Goal: Find specific page/section: Find specific page/section

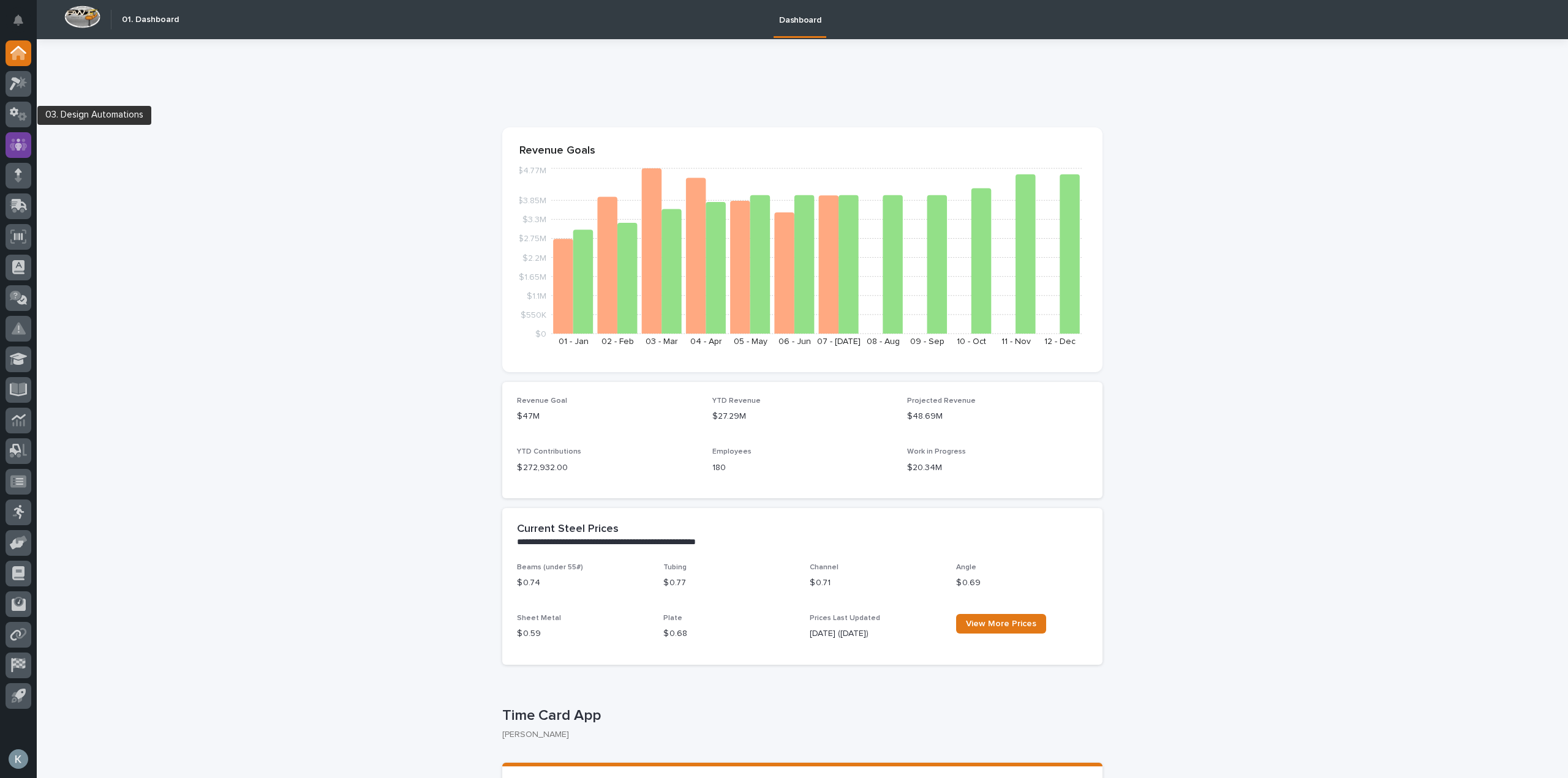
click at [17, 141] on icon at bounding box center [19, 144] width 18 height 14
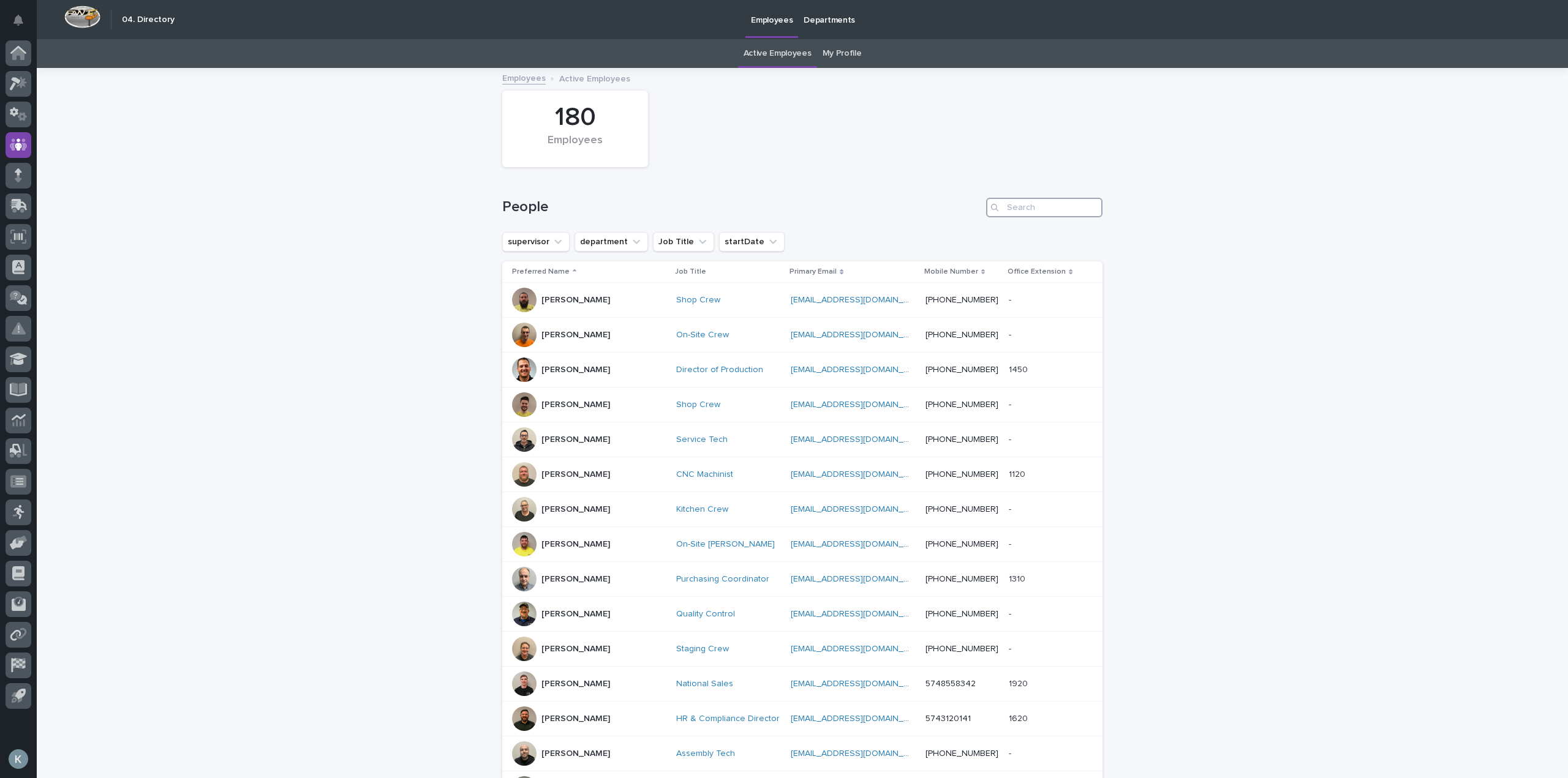
click at [1026, 204] on input "Search" at bounding box center [1044, 208] width 116 height 19
click at [618, 246] on button "department" at bounding box center [611, 242] width 74 height 19
click at [626, 388] on p "Executive" at bounding box center [651, 386] width 133 height 9
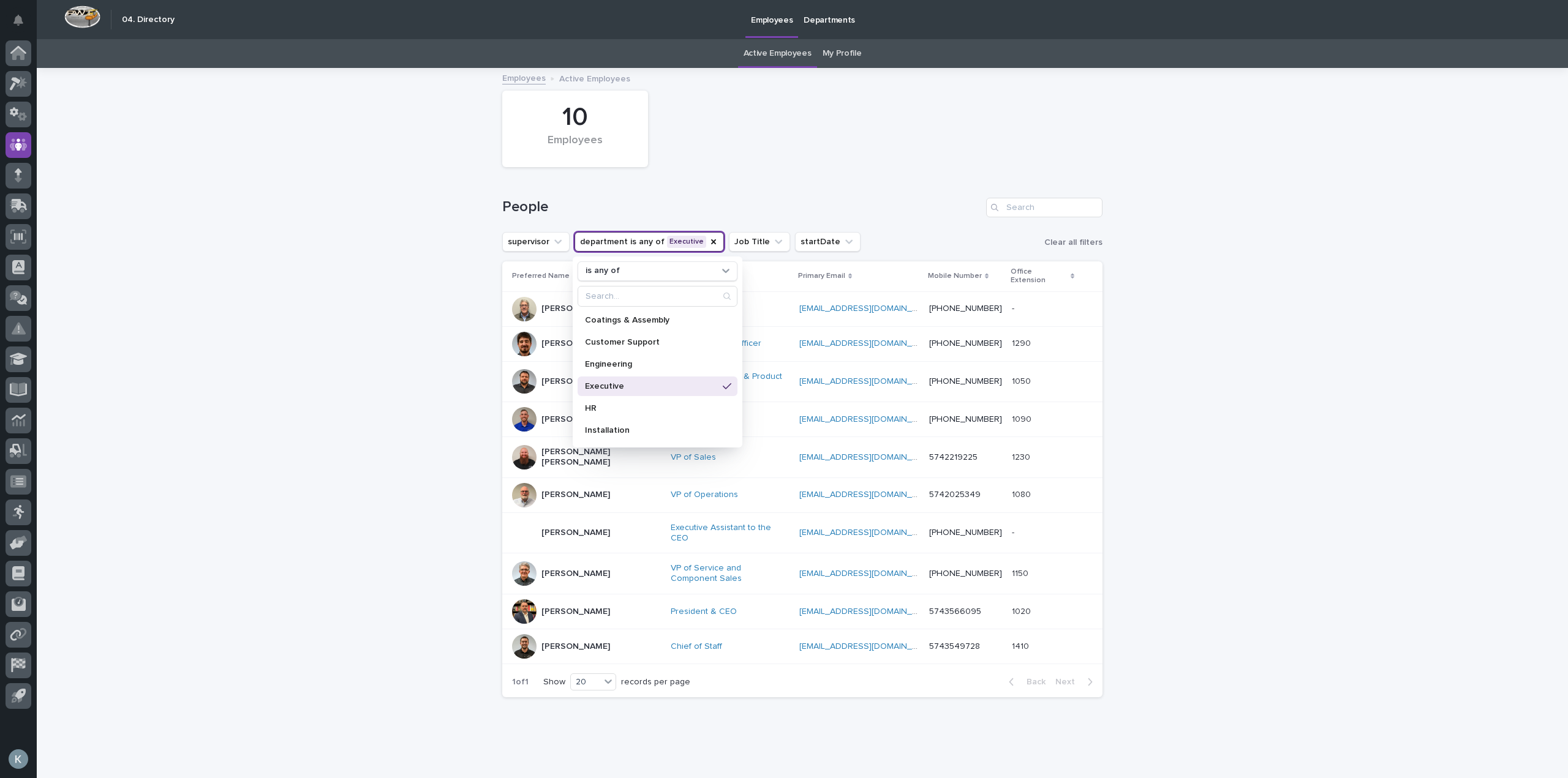
click at [1237, 385] on div "Loading... Saving… Loading... Saving… 10 Employees People supervisor department…" at bounding box center [802, 418] width 1531 height 699
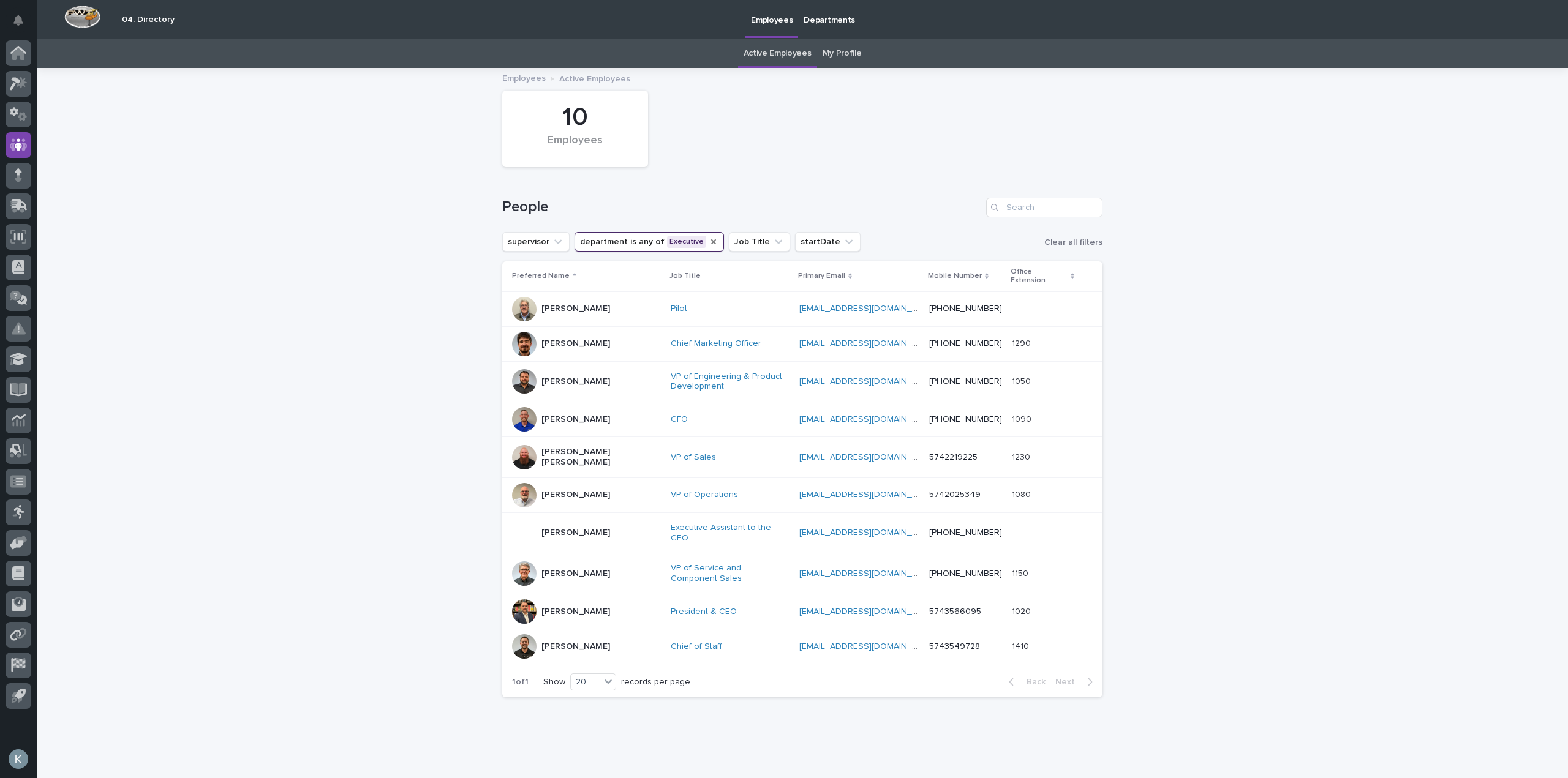
click at [709, 239] on icon "department" at bounding box center [714, 242] width 10 height 10
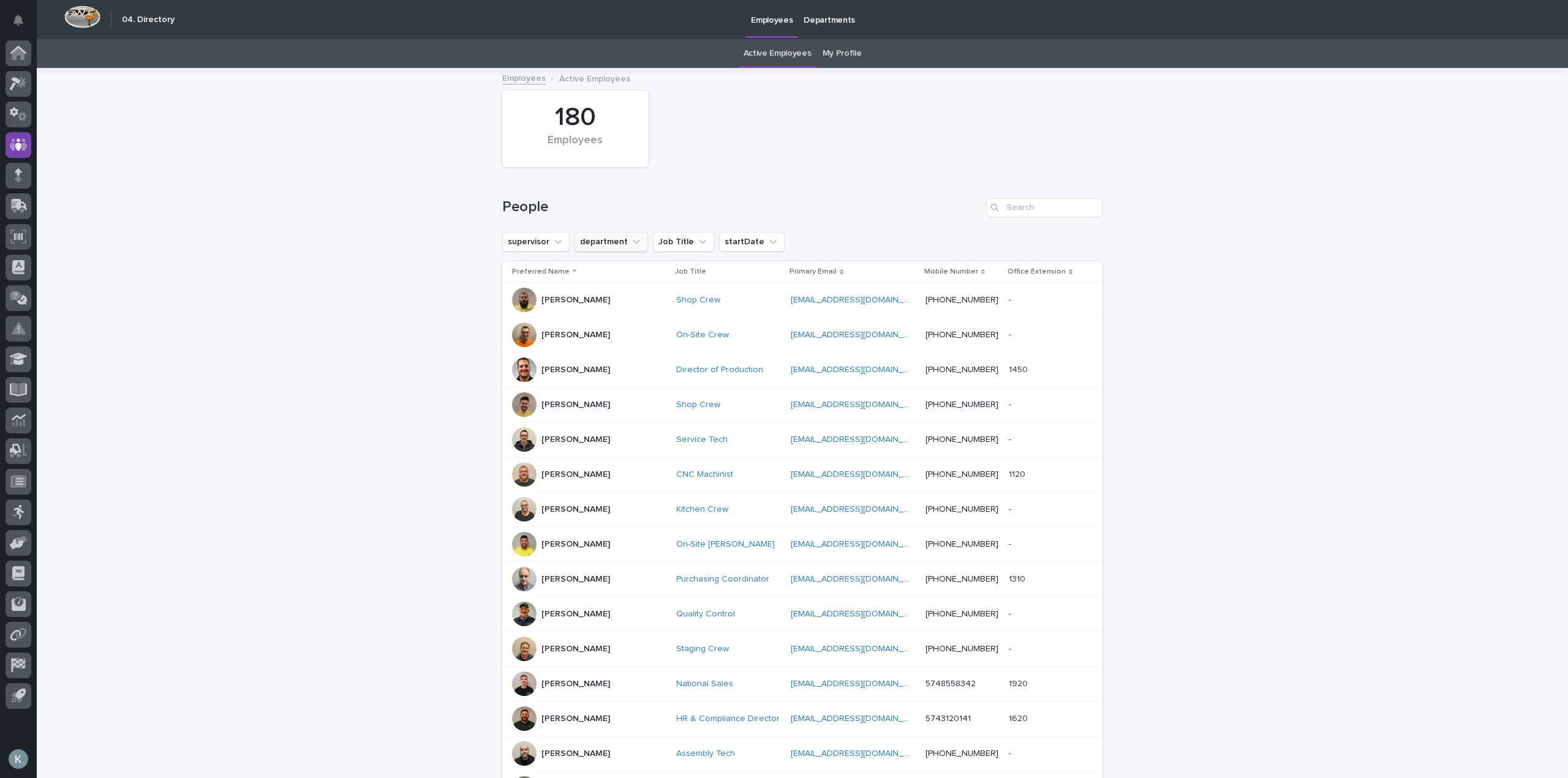
click at [609, 238] on button "department" at bounding box center [611, 242] width 74 height 19
type input "Sales"
click at [1204, 336] on div "Loading... Saving… Loading... Saving… 180 Employees People supervisor departmen…" at bounding box center [802, 580] width 1531 height 1022
click at [635, 246] on button "department" at bounding box center [611, 242] width 74 height 19
type input "Sa"
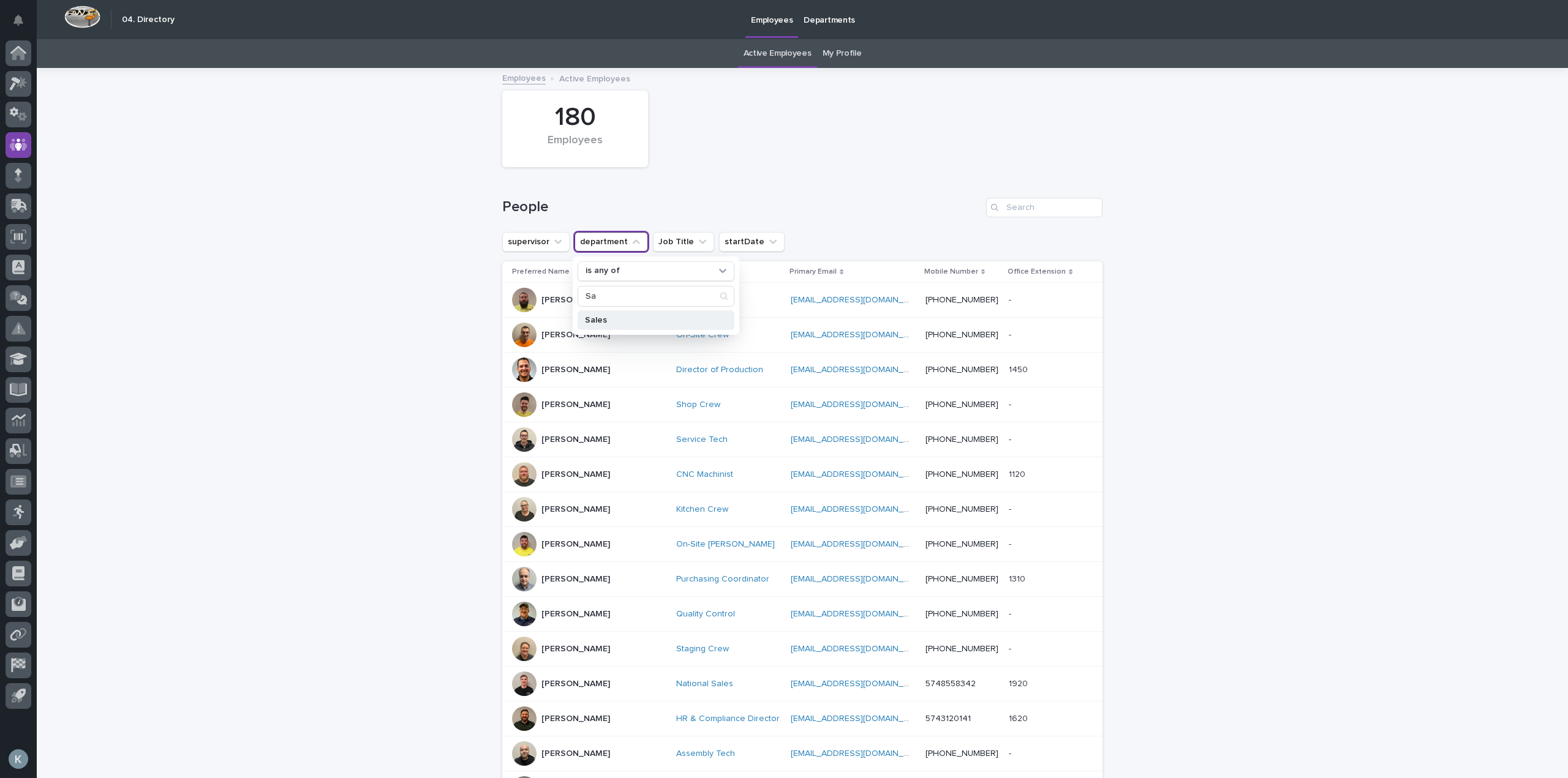
click at [617, 325] on div "Sales" at bounding box center [656, 320] width 157 height 19
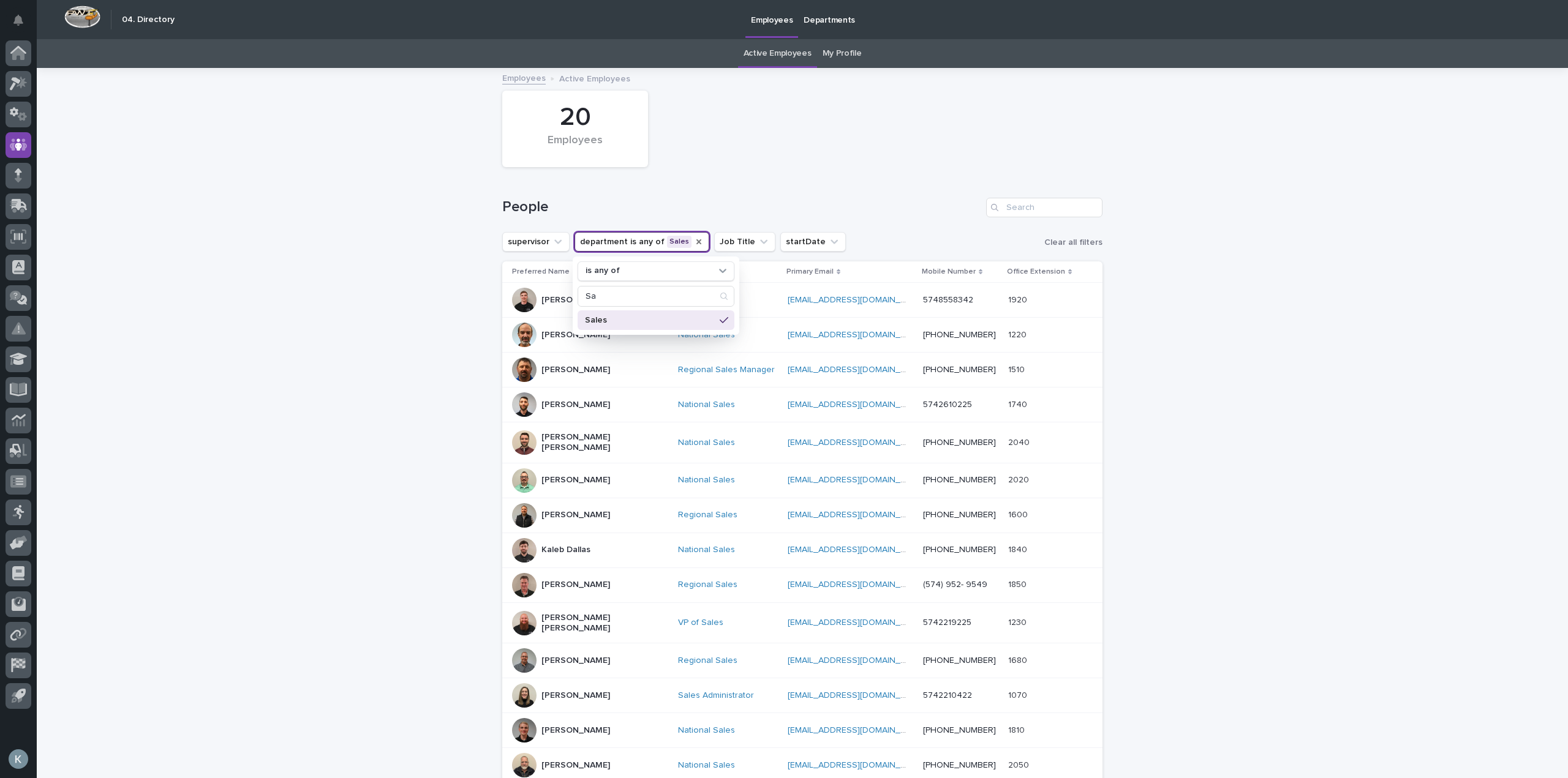
click at [1320, 466] on div "Loading... Saving… Loading... Saving… 20 Employees People supervisor department…" at bounding box center [802, 586] width 1531 height 1033
click at [697, 242] on icon "department" at bounding box center [699, 242] width 5 height 5
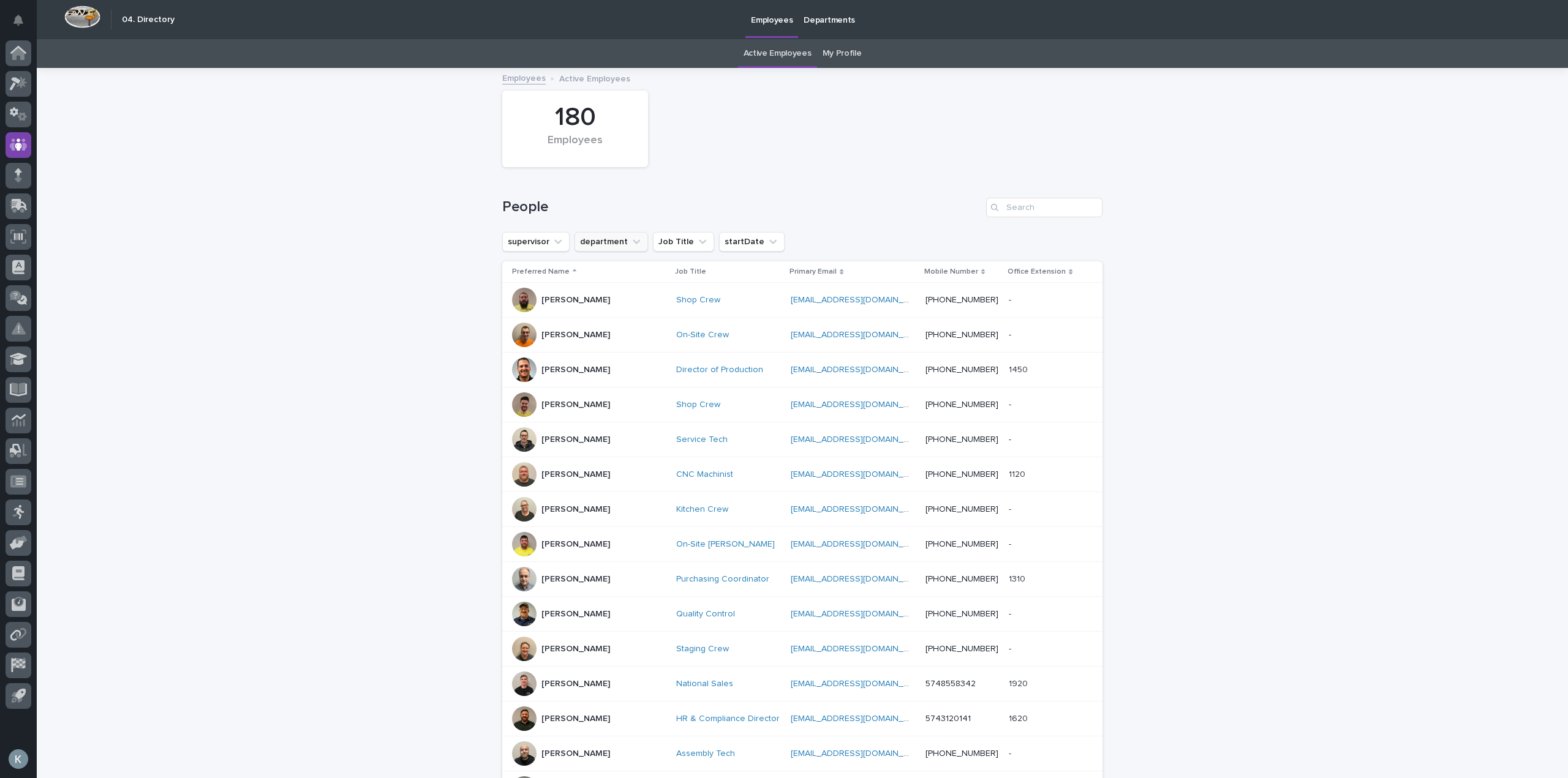
click at [610, 240] on button "department" at bounding box center [611, 242] width 74 height 19
type input "engin"
click at [630, 322] on p "Engineering" at bounding box center [650, 320] width 130 height 9
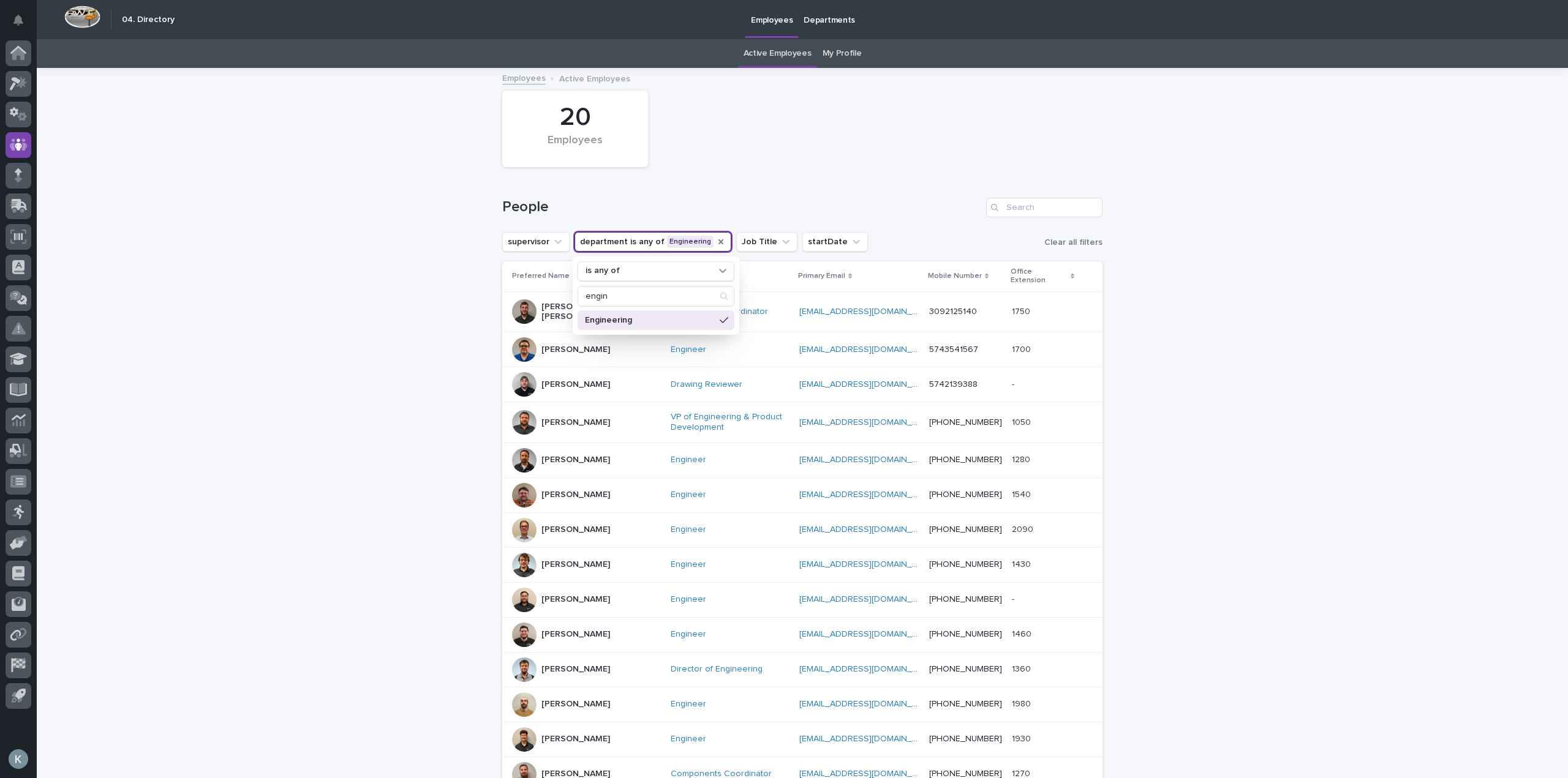
click at [1242, 375] on div "Loading... Saving… Loading... Saving… 20 Employees People supervisor department…" at bounding box center [802, 587] width 1531 height 1037
click at [719, 243] on icon "department" at bounding box center [721, 242] width 5 height 5
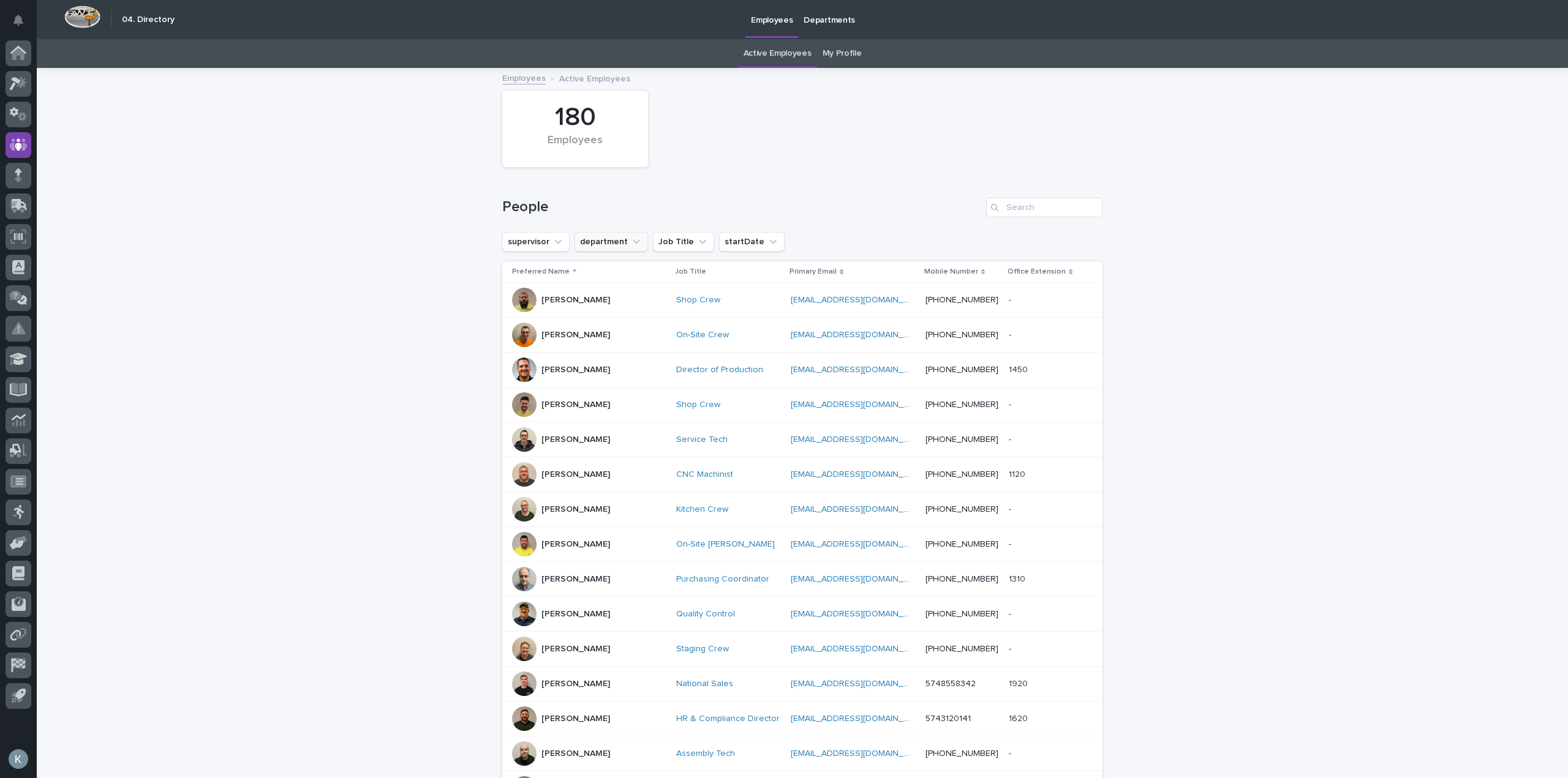
click at [617, 237] on button "department" at bounding box center [611, 242] width 74 height 19
click at [670, 399] on div "HR" at bounding box center [658, 408] width 160 height 19
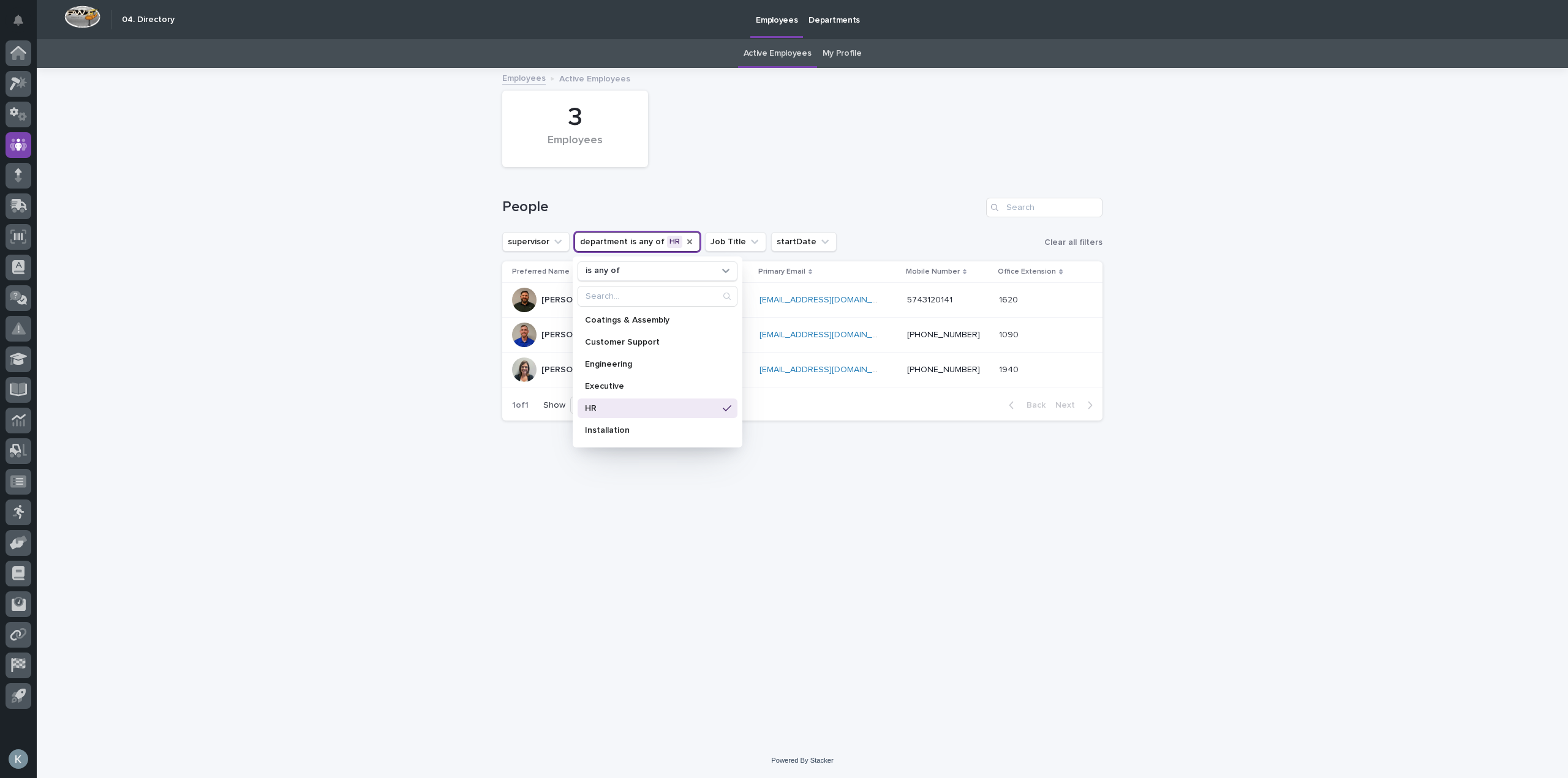
click at [1220, 388] on div "Loading... Saving… Loading... Saving… 3 Employees People supervisor department …" at bounding box center [802, 406] width 1531 height 674
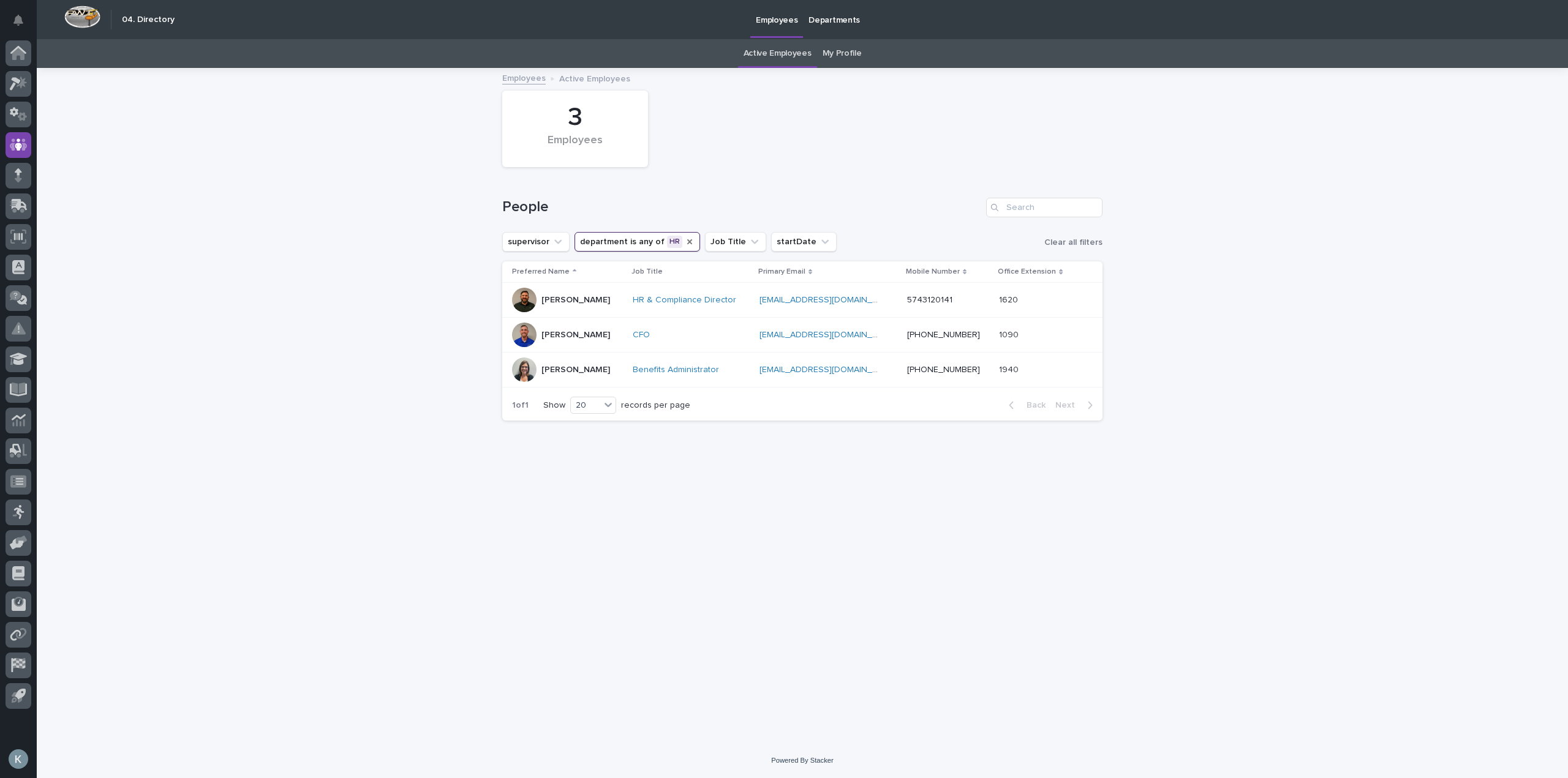
click at [687, 242] on icon "department" at bounding box center [689, 242] width 5 height 5
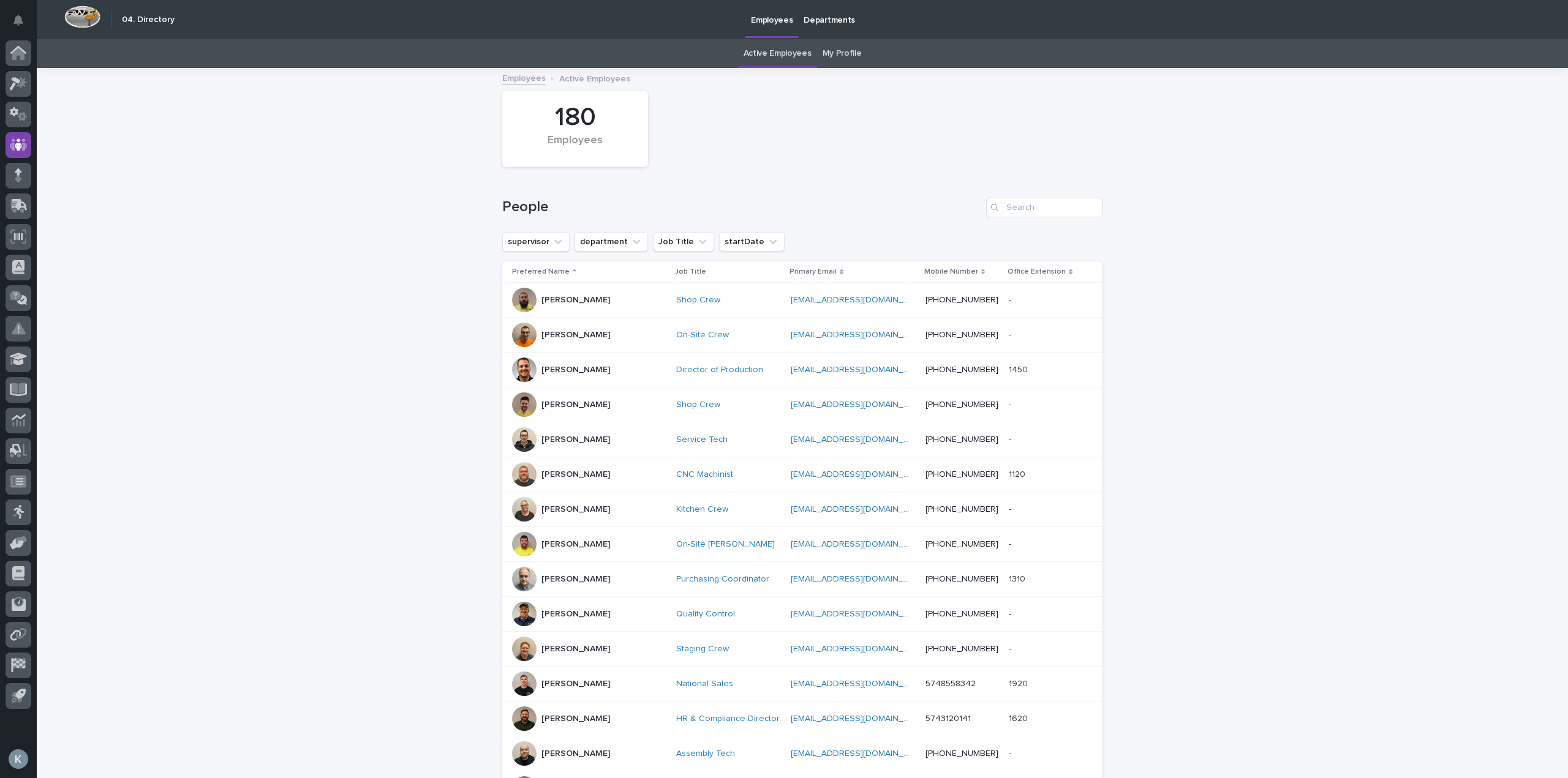
click at [633, 242] on icon "department" at bounding box center [636, 241] width 7 height 4
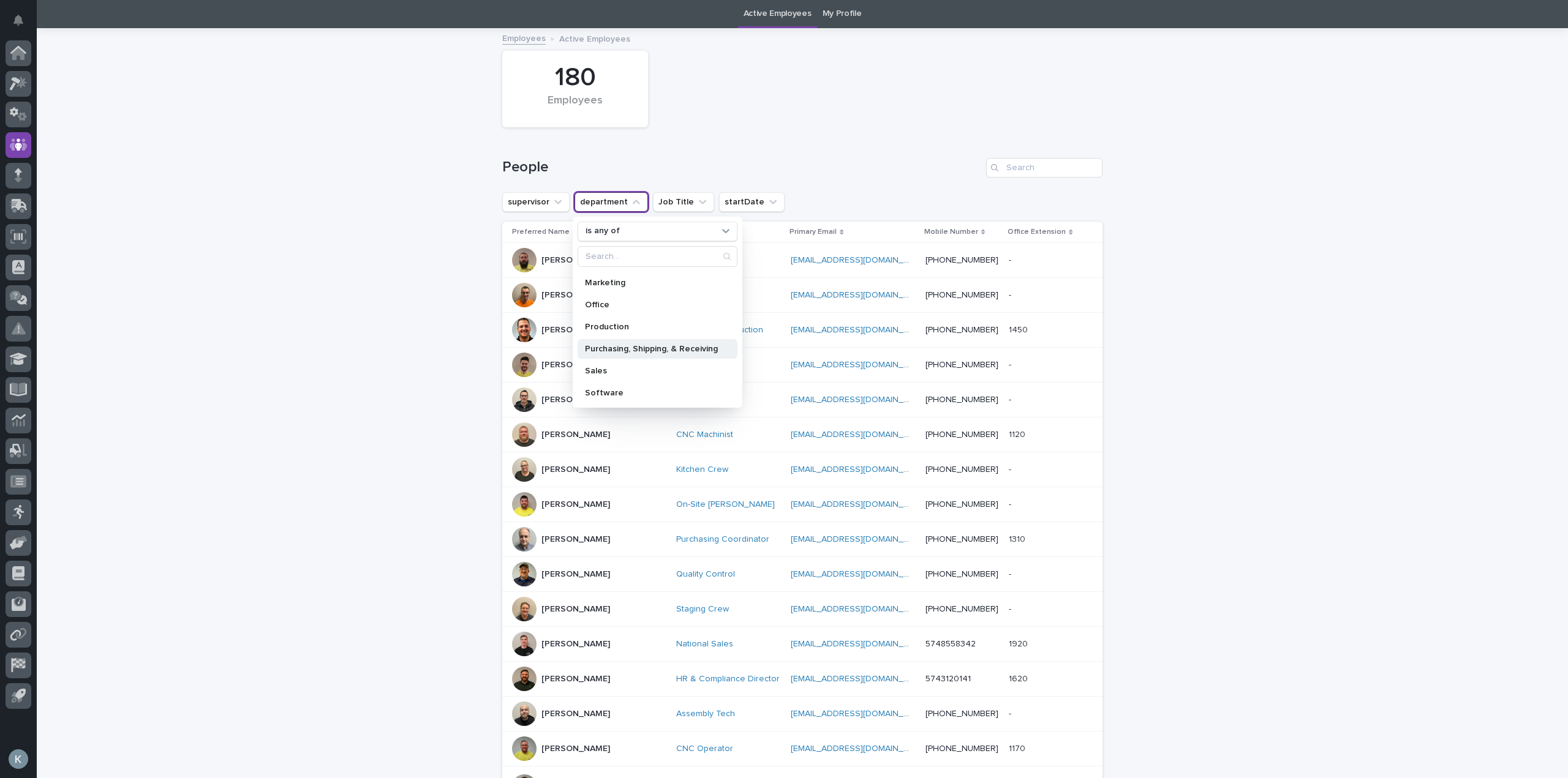
scroll to position [61, 0]
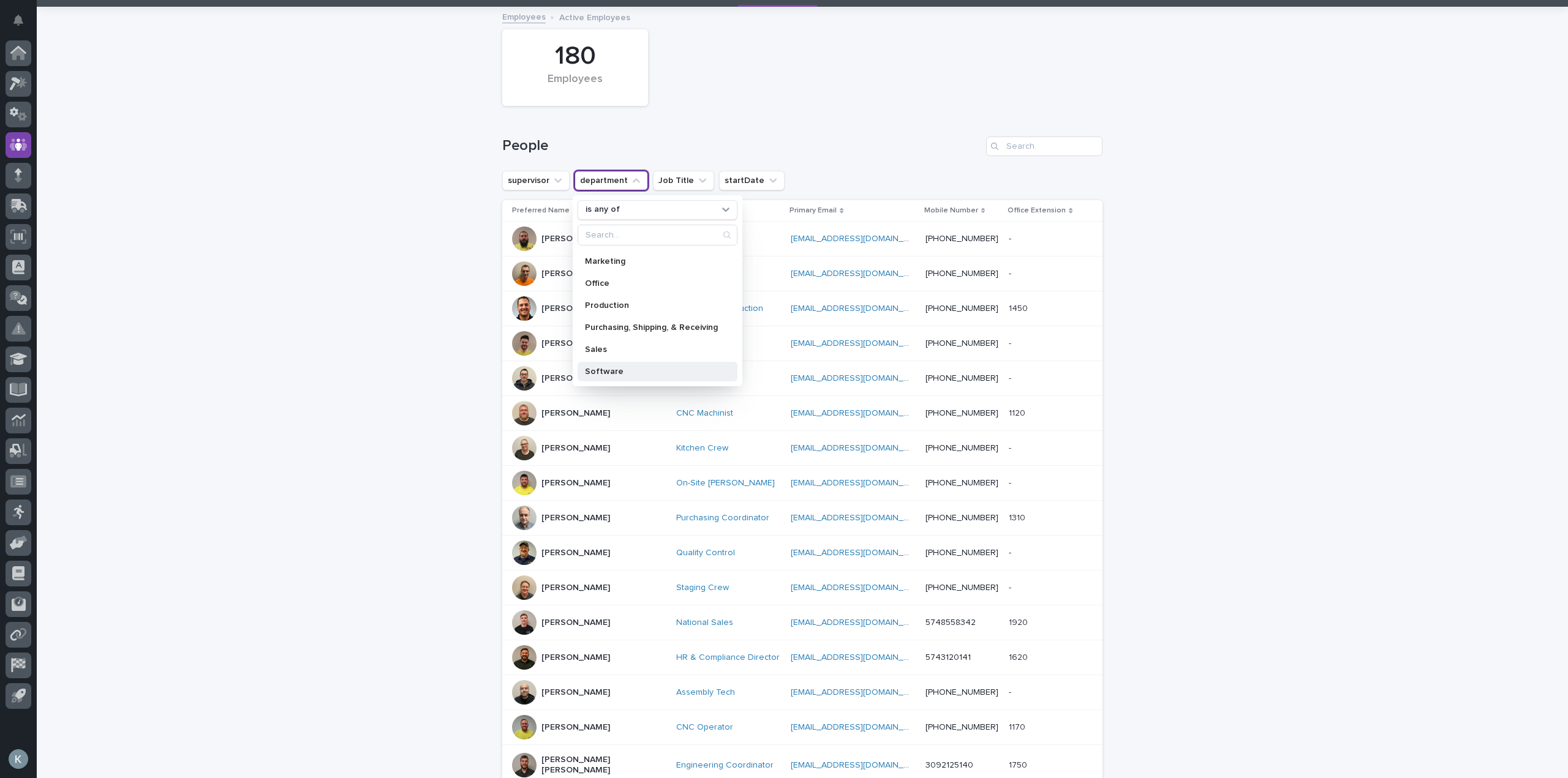
click at [624, 368] on p "Software" at bounding box center [651, 372] width 133 height 9
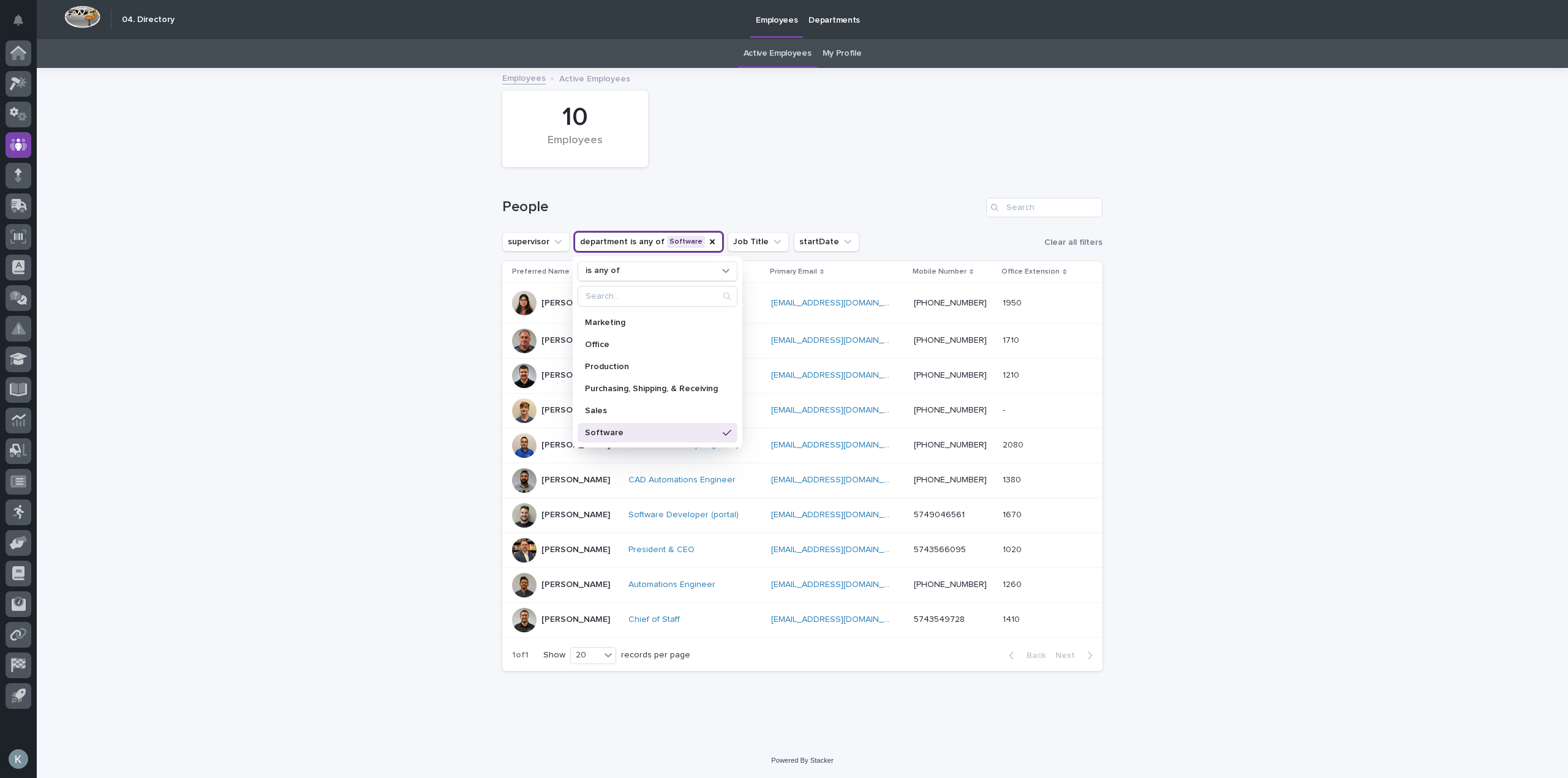
click at [1240, 389] on div "Loading... Saving… Loading... Saving… 10 Employees People supervisor department…" at bounding box center [802, 406] width 1531 height 674
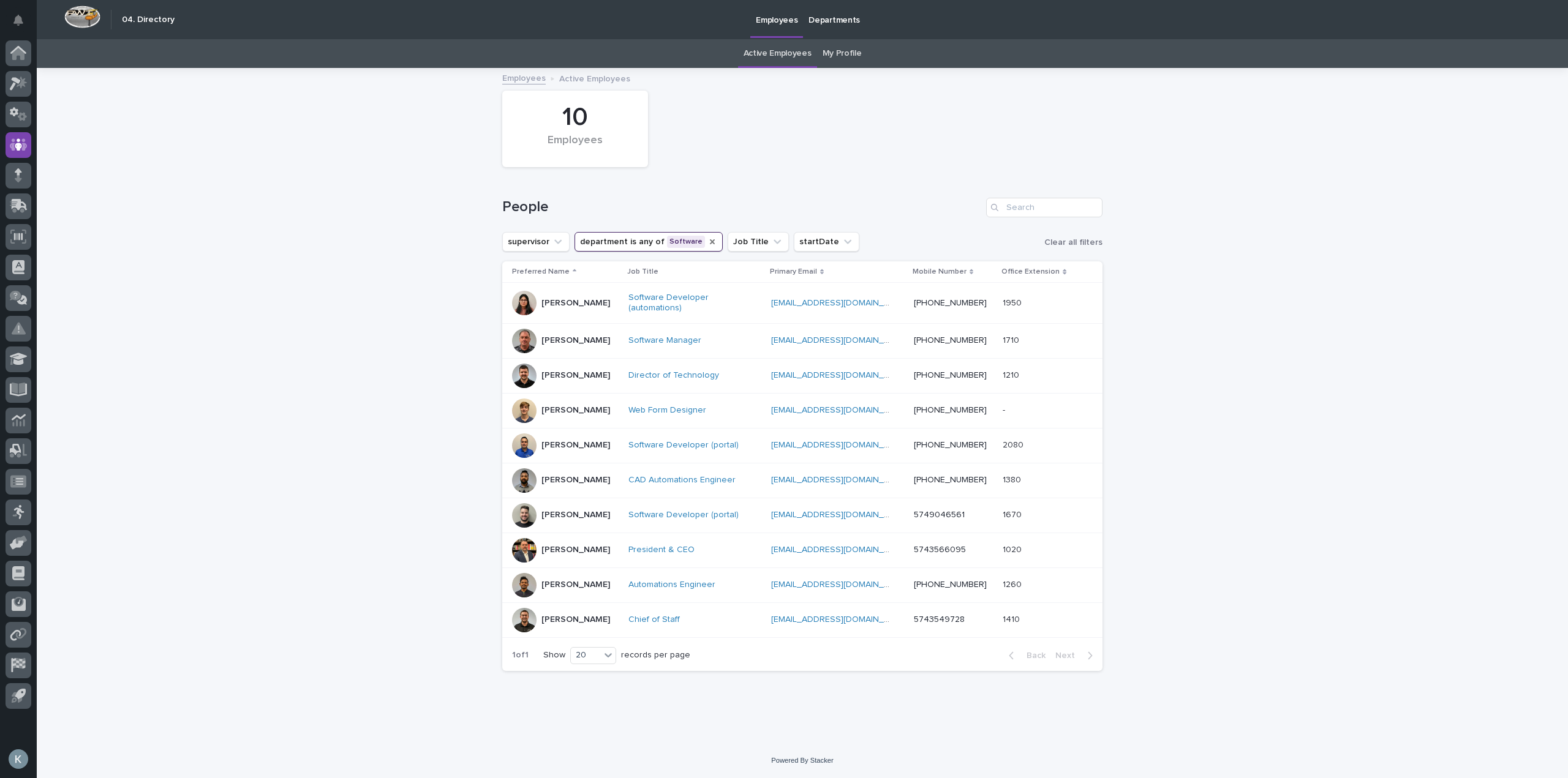
click at [707, 244] on icon "department" at bounding box center [712, 242] width 10 height 10
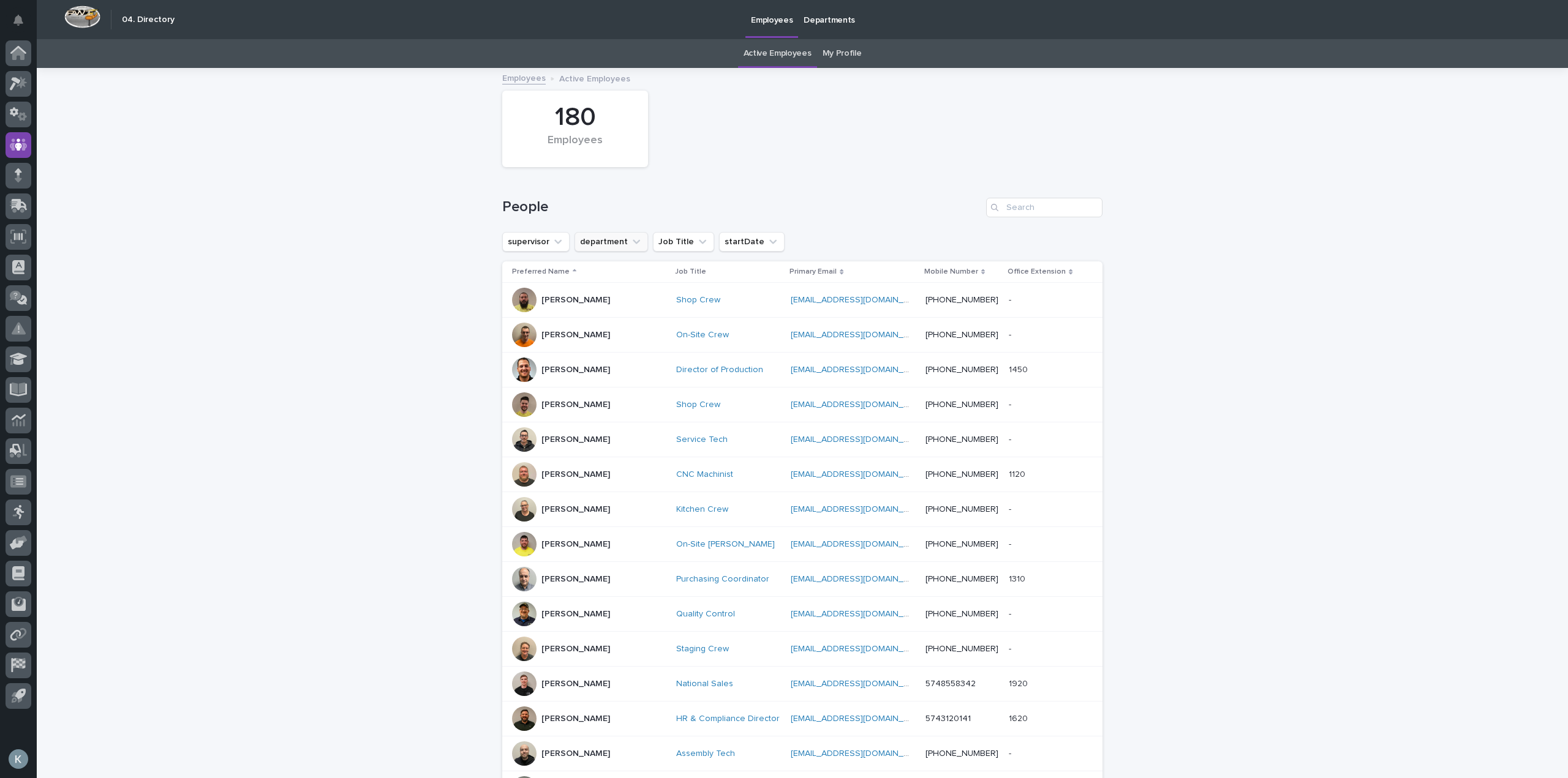
click at [608, 241] on button "department" at bounding box center [611, 242] width 74 height 19
click at [618, 435] on p "Marketing" at bounding box center [651, 435] width 133 height 9
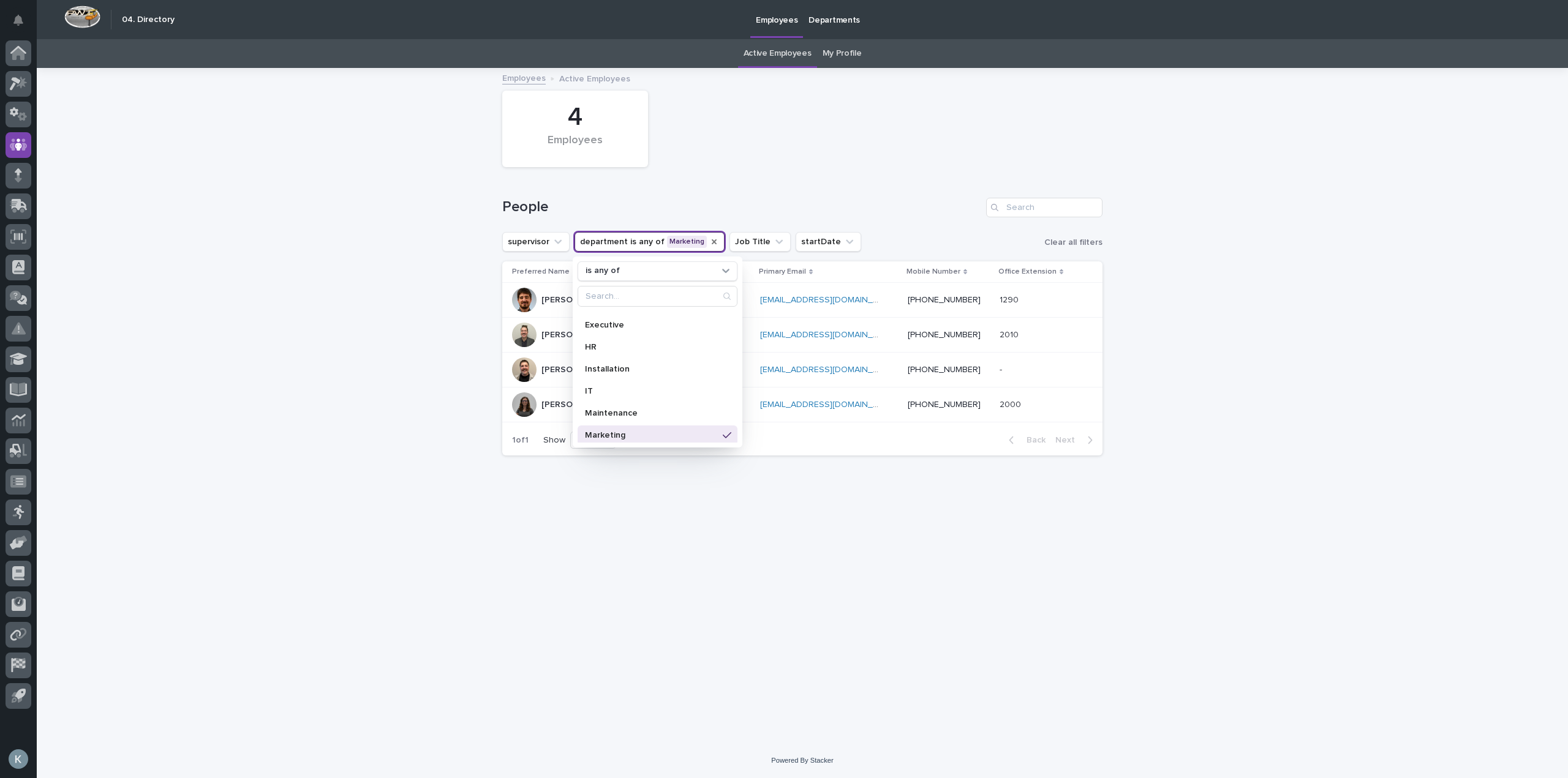
click at [276, 389] on div "Loading... Saving… Loading... Saving… 4 Employees People supervisor department …" at bounding box center [802, 406] width 1531 height 674
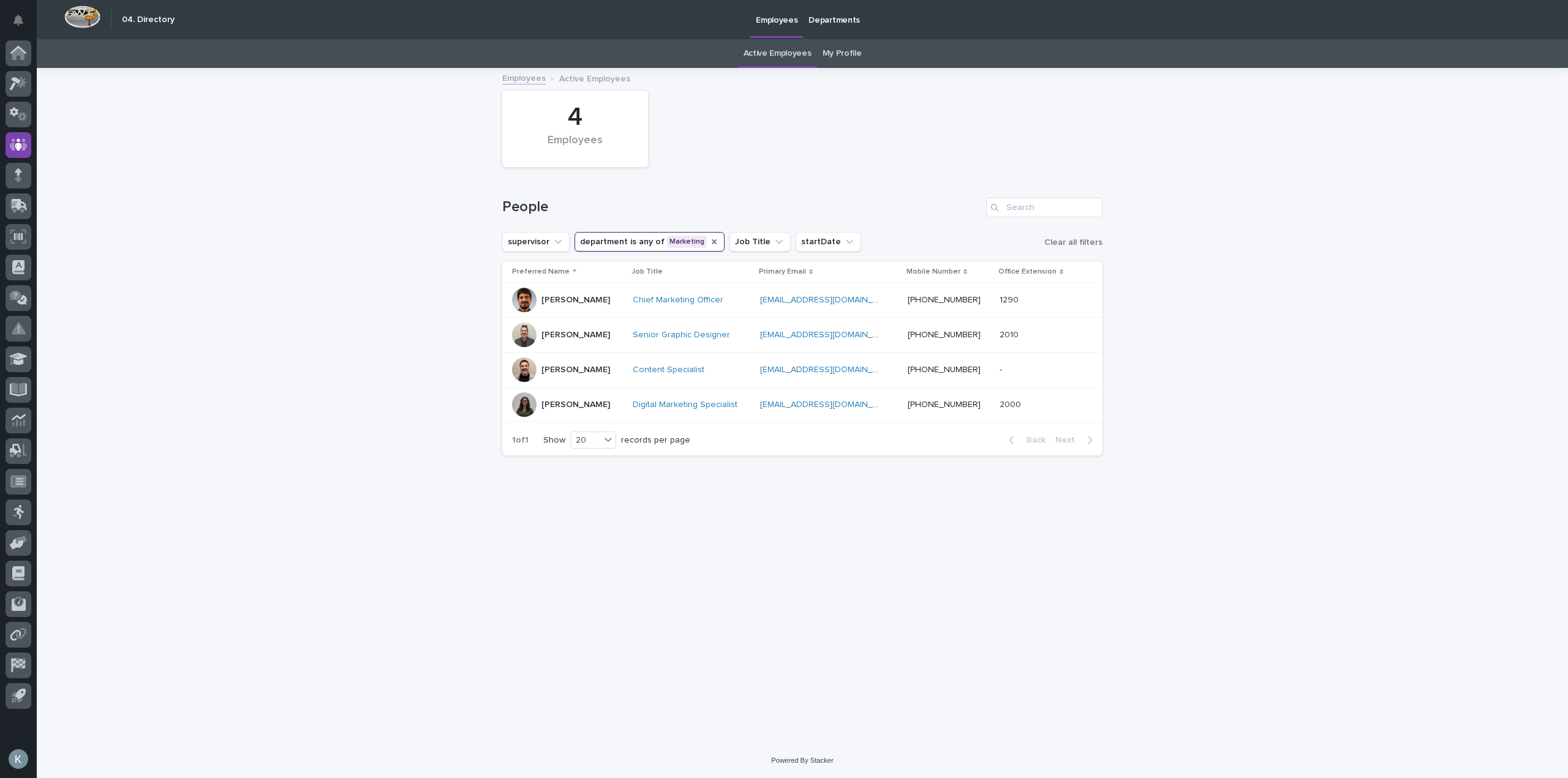
click at [709, 242] on icon "department" at bounding box center [714, 242] width 10 height 10
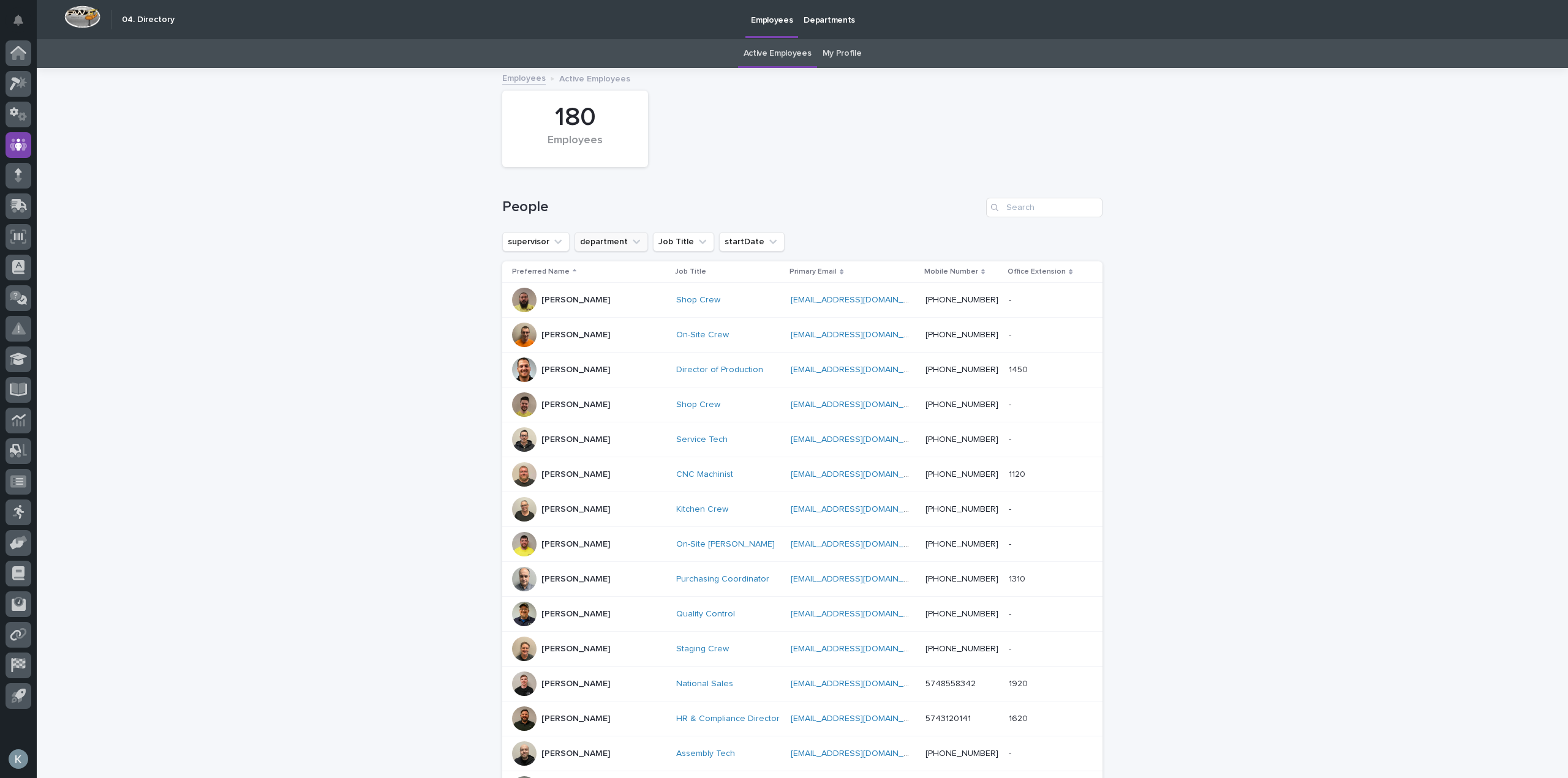
click at [608, 246] on button "department" at bounding box center [611, 242] width 74 height 19
click at [620, 410] on p "HR" at bounding box center [651, 408] width 133 height 9
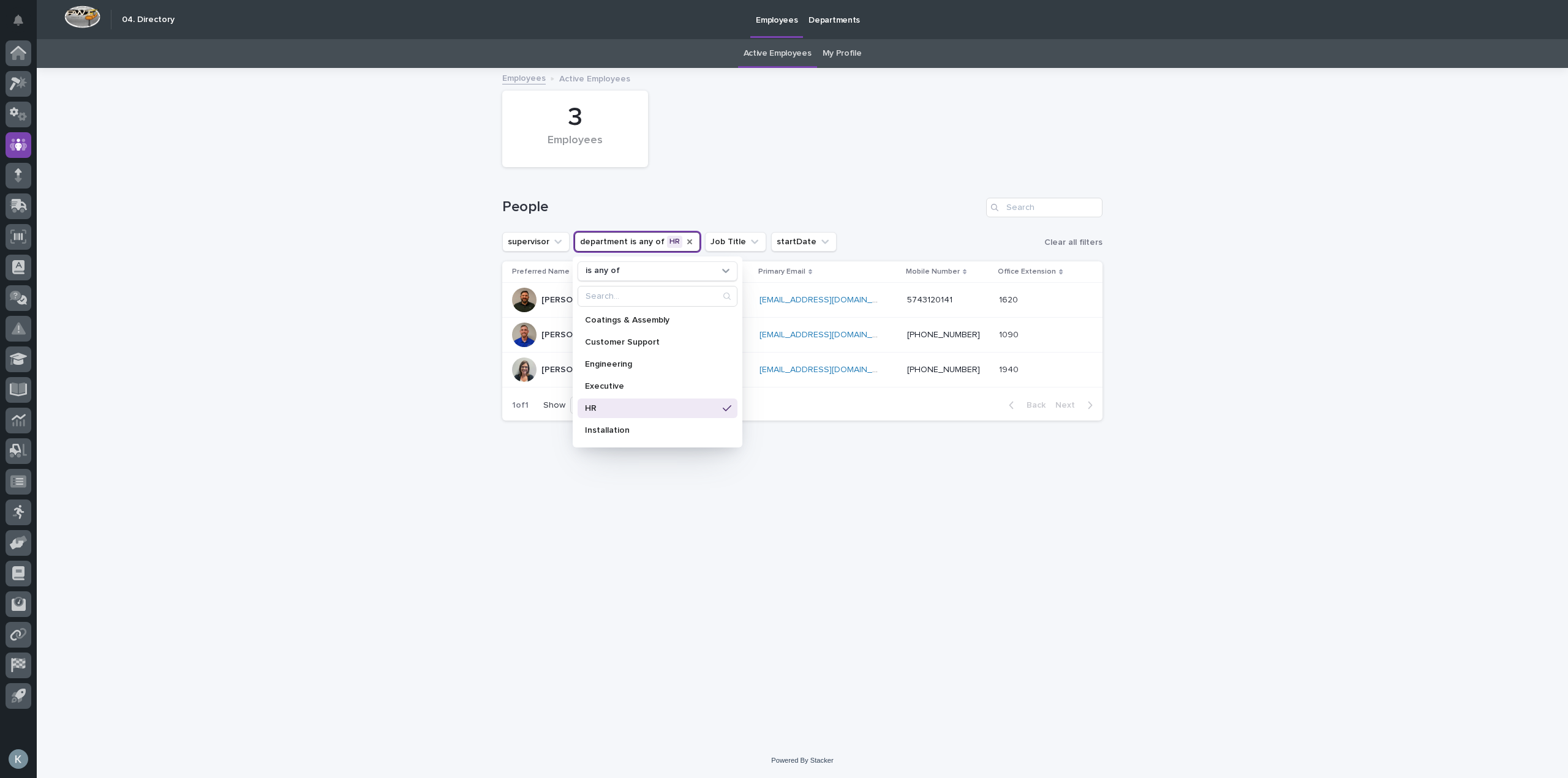
click at [369, 446] on div "Loading... Saving… Loading... Saving… 3 Employees People supervisor department …" at bounding box center [802, 406] width 1531 height 674
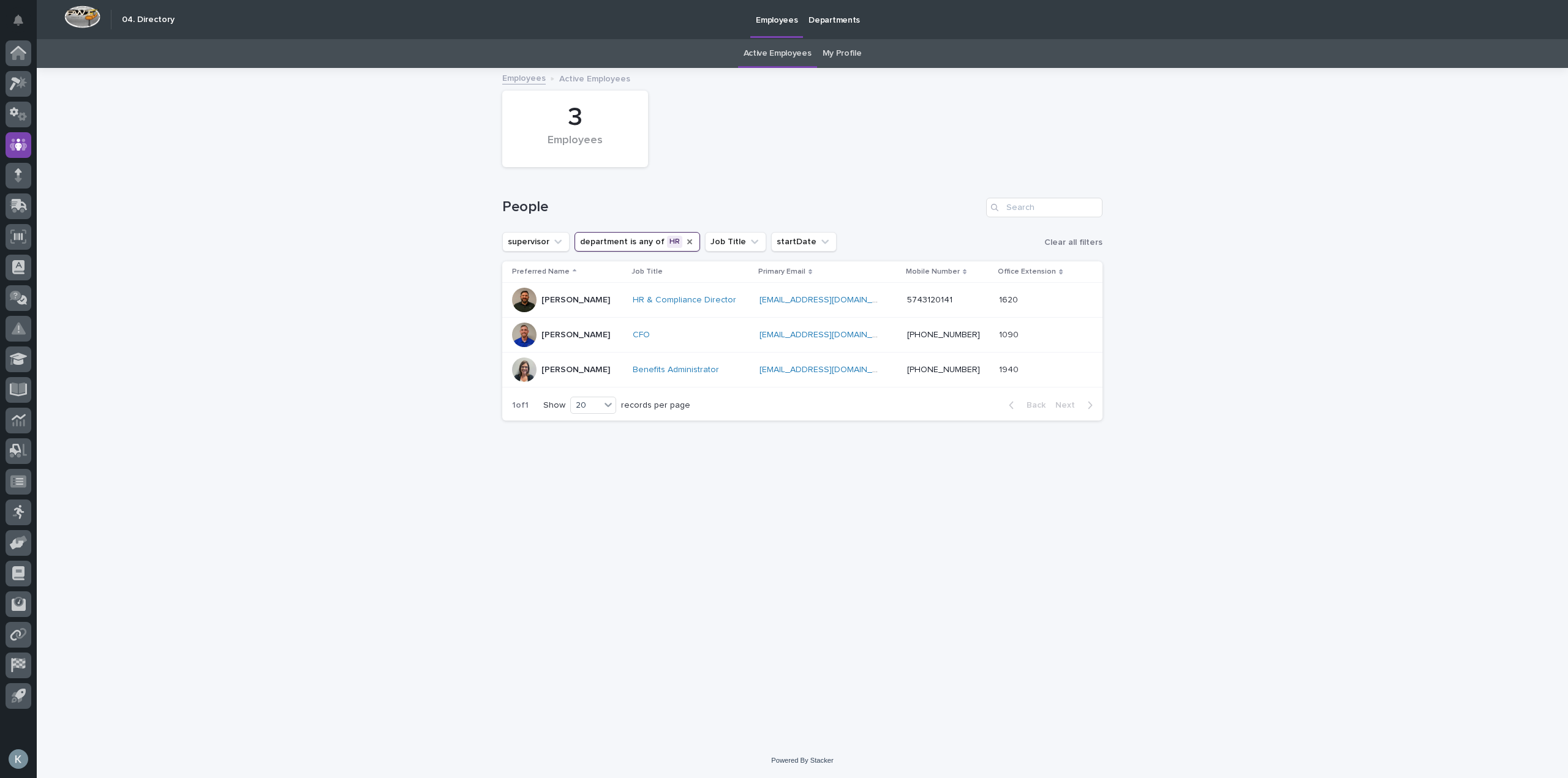
click at [685, 246] on icon "department" at bounding box center [689, 242] width 10 height 10
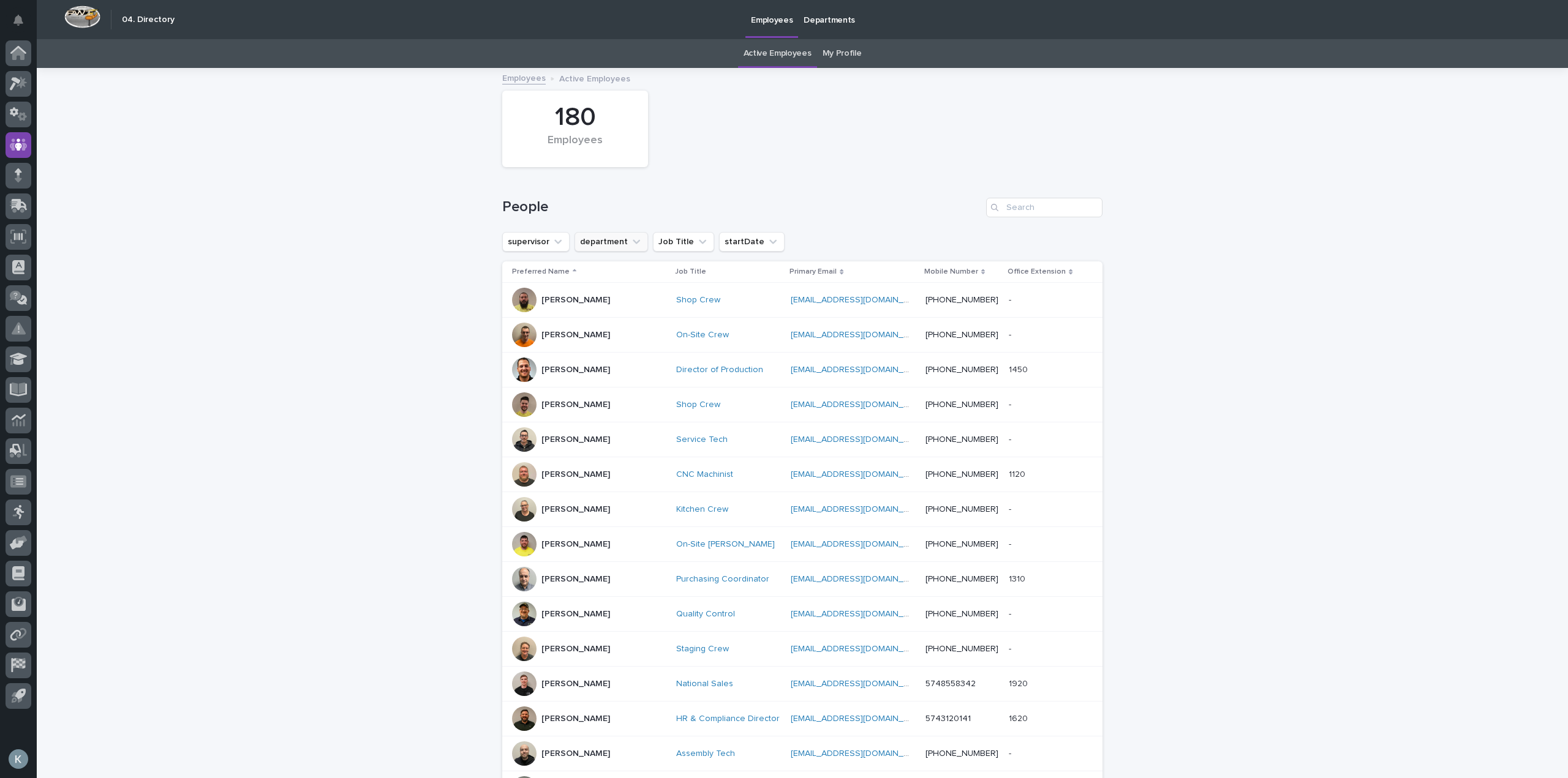
click at [605, 244] on button "department" at bounding box center [611, 242] width 74 height 19
click at [651, 350] on div "Customer Support" at bounding box center [658, 342] width 160 height 19
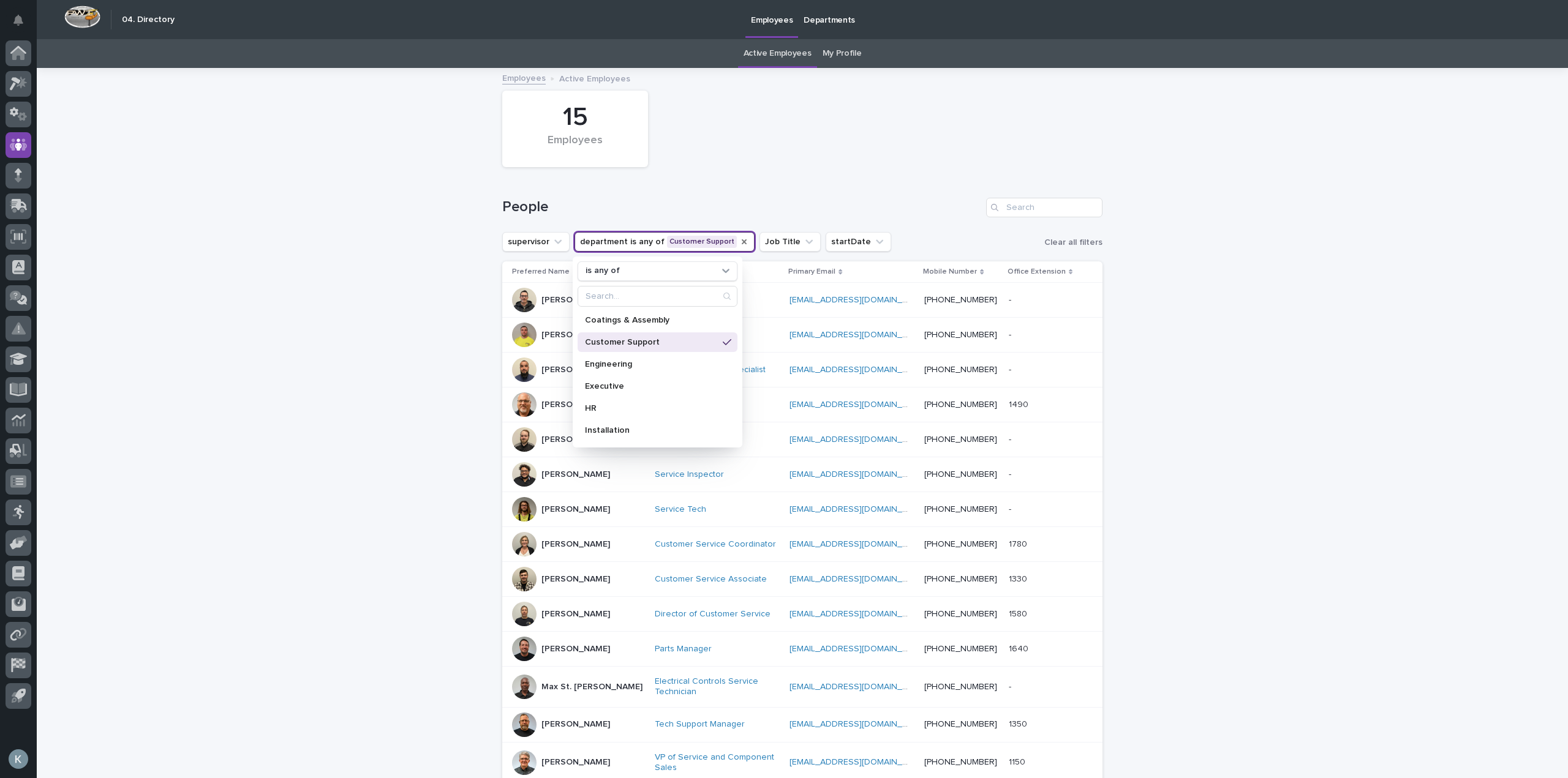
click at [1203, 378] on div "Loading... Saving… Loading... Saving… 15 Employees People supervisor department…" at bounding box center [802, 496] width 1531 height 853
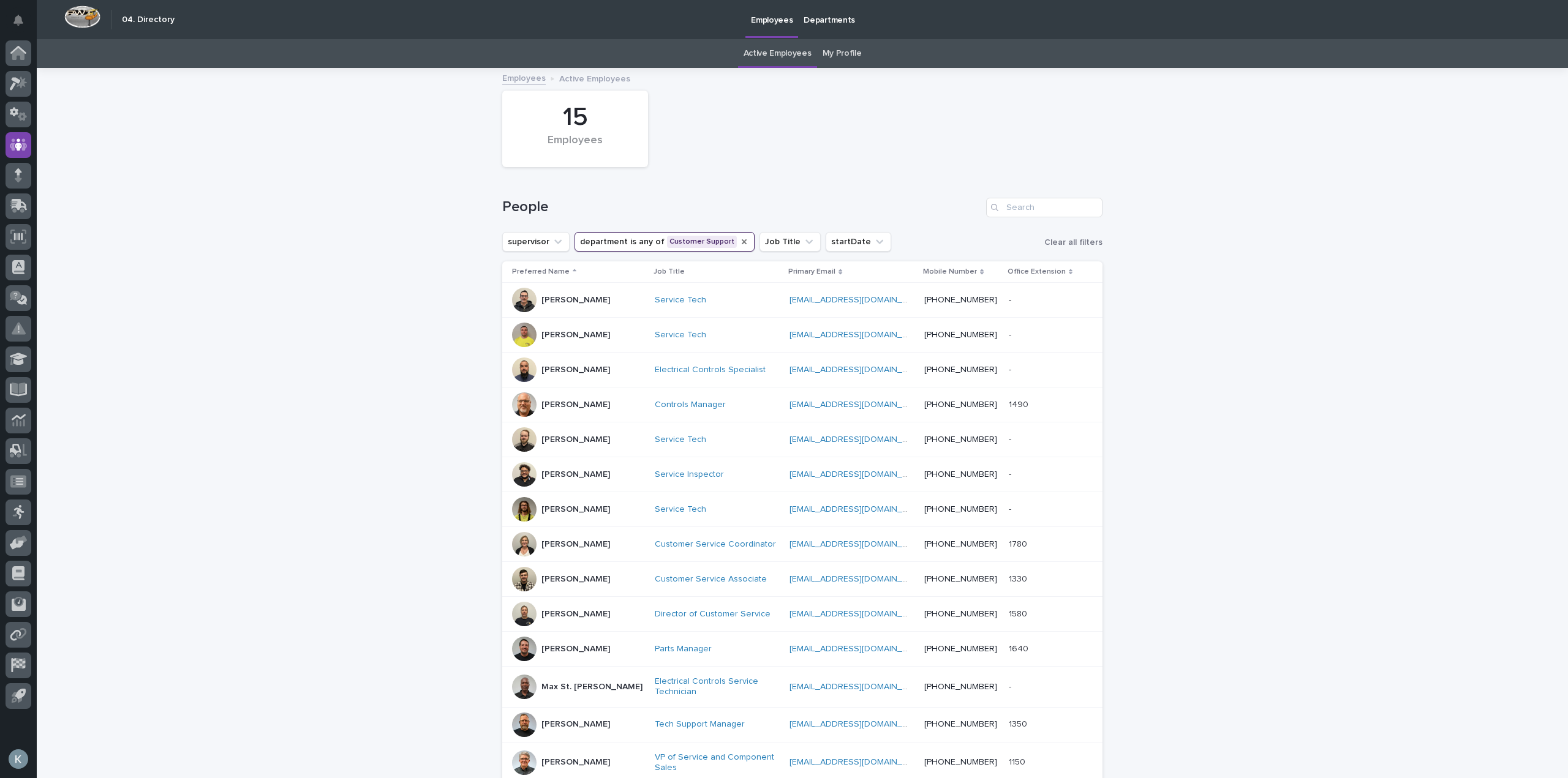
click at [742, 242] on icon "department" at bounding box center [744, 242] width 5 height 5
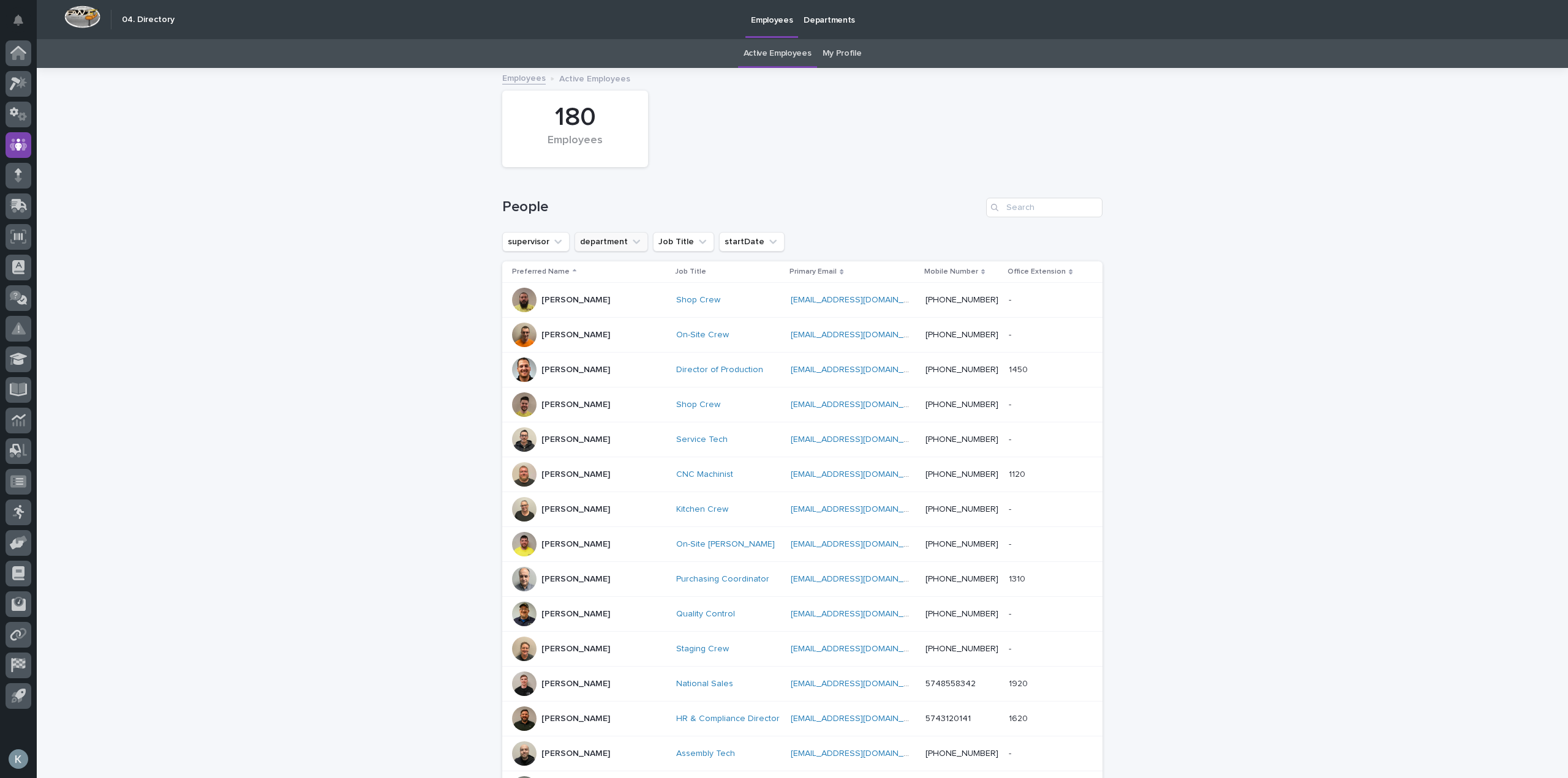
click at [596, 242] on button "department" at bounding box center [611, 242] width 74 height 19
click at [621, 326] on p "IT" at bounding box center [651, 330] width 133 height 9
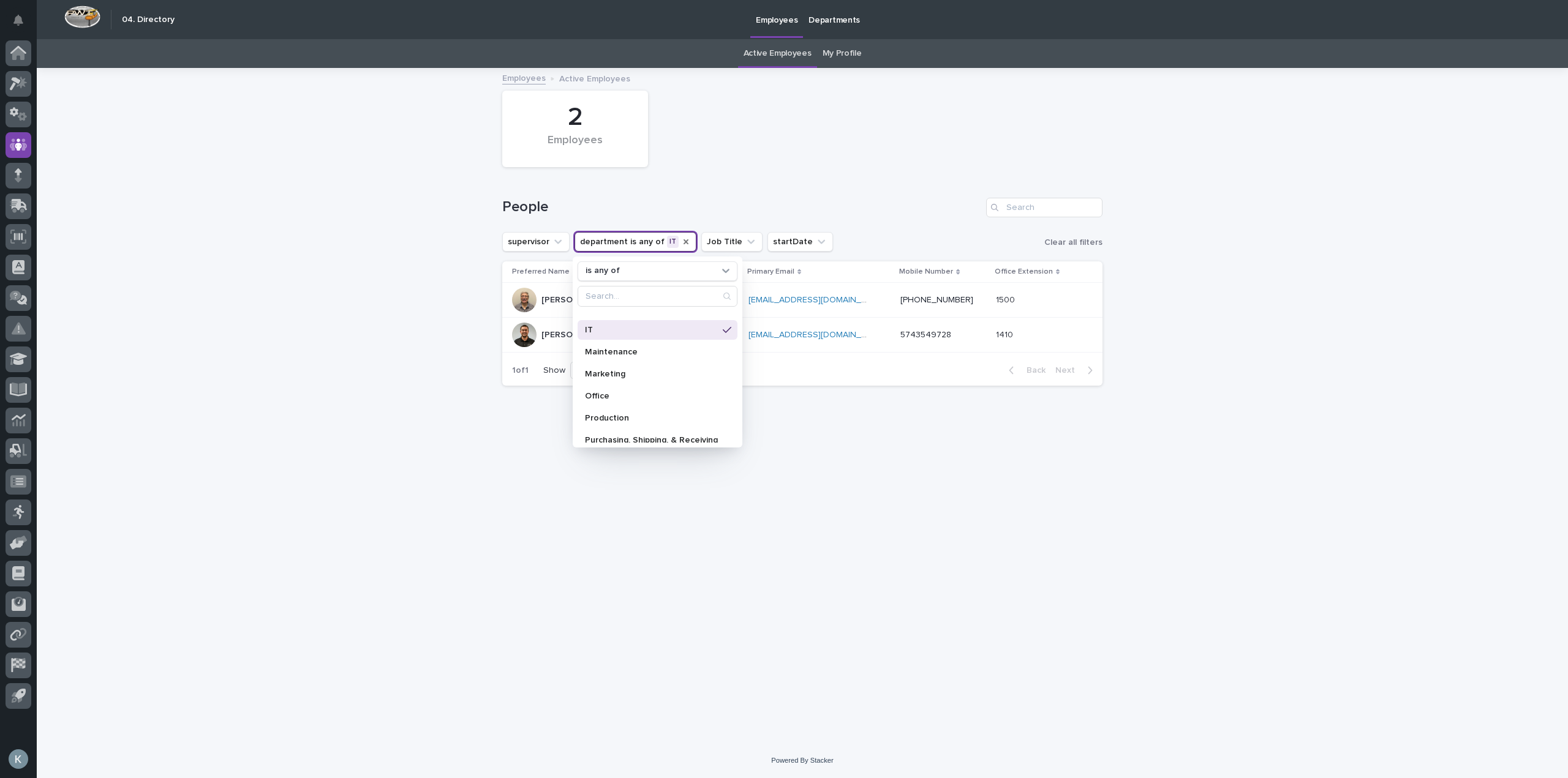
click at [1245, 365] on div "Loading... Saving… Loading... Saving… 2 Employees People supervisor department …" at bounding box center [802, 406] width 1531 height 674
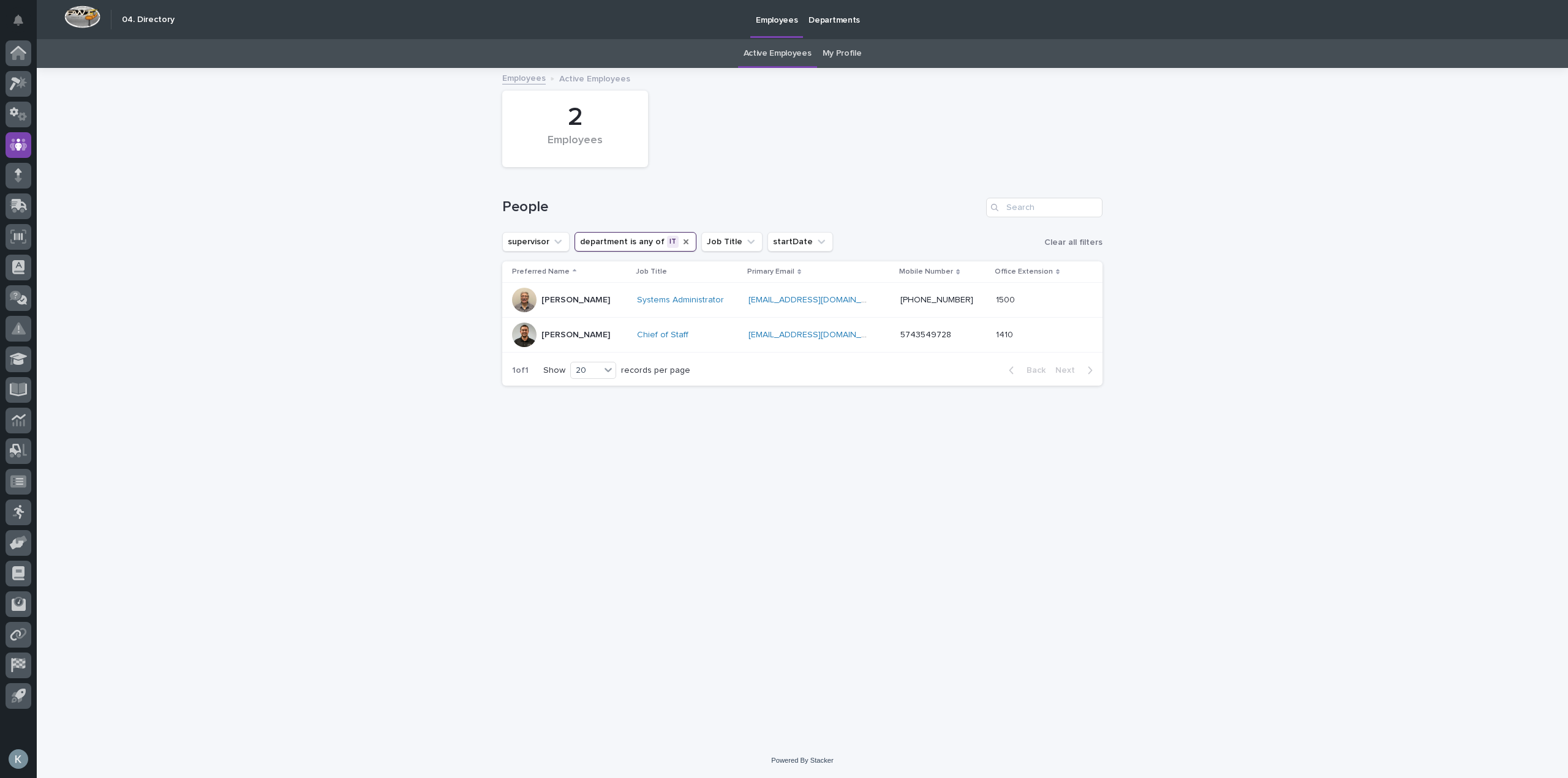
click at [681, 239] on icon "department" at bounding box center [686, 242] width 10 height 10
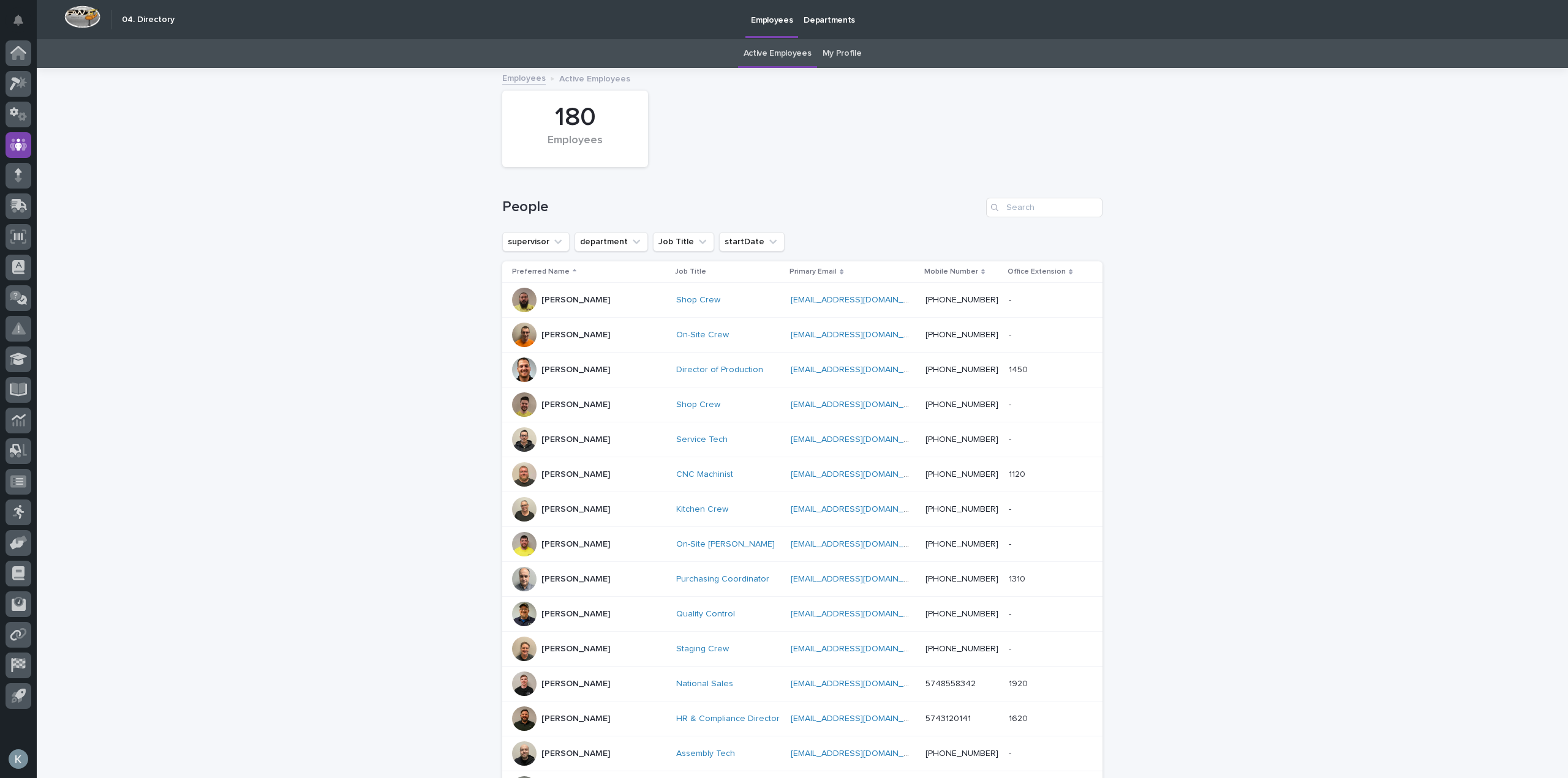
click at [630, 242] on icon "department" at bounding box center [636, 242] width 12 height 12
click at [668, 396] on div "Purchasing, Shipping, & Receiving" at bounding box center [658, 389] width 160 height 19
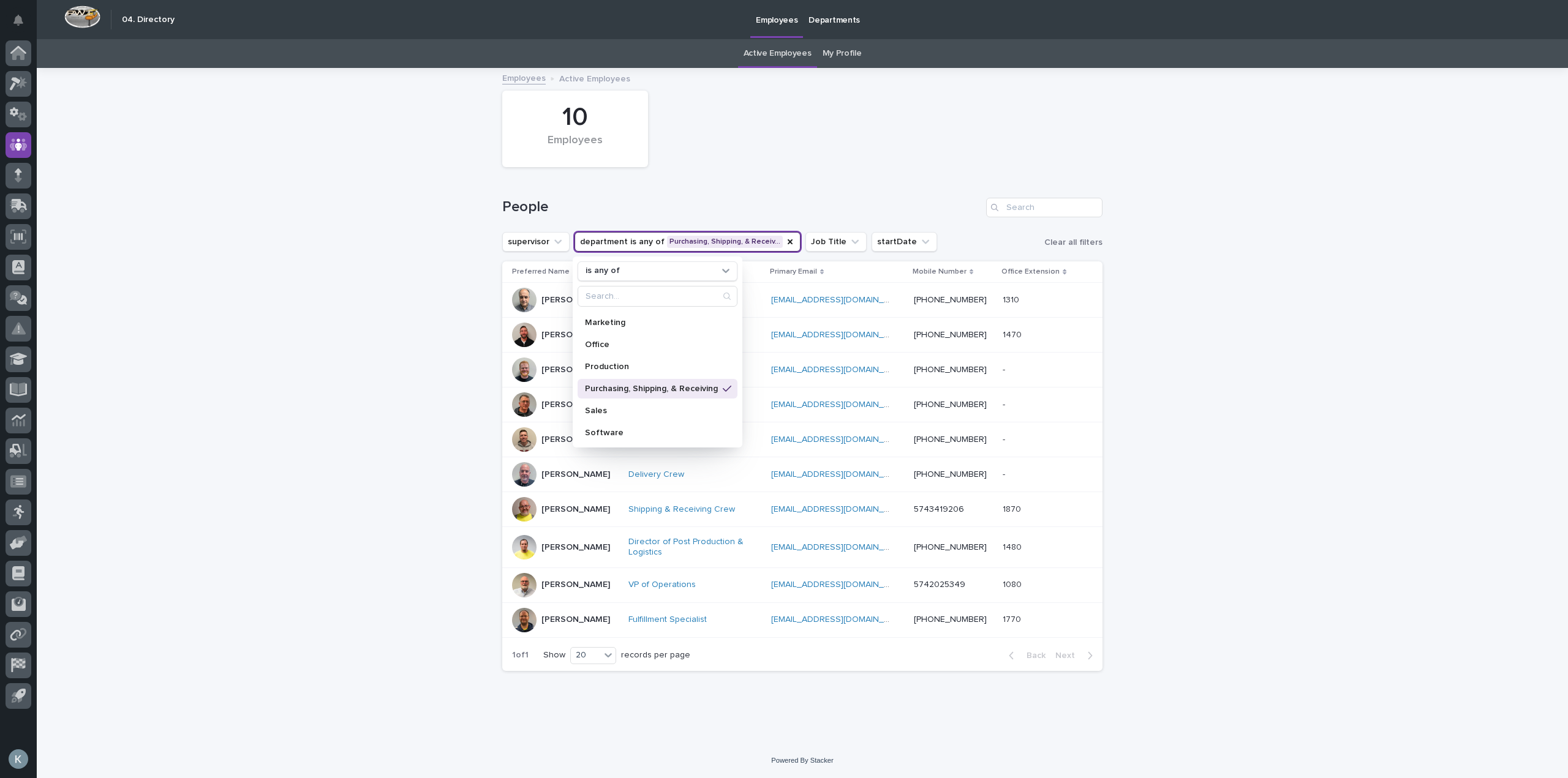
click at [339, 364] on div "Loading... Saving… Loading... Saving… 10 Employees People supervisor department…" at bounding box center [802, 406] width 1531 height 674
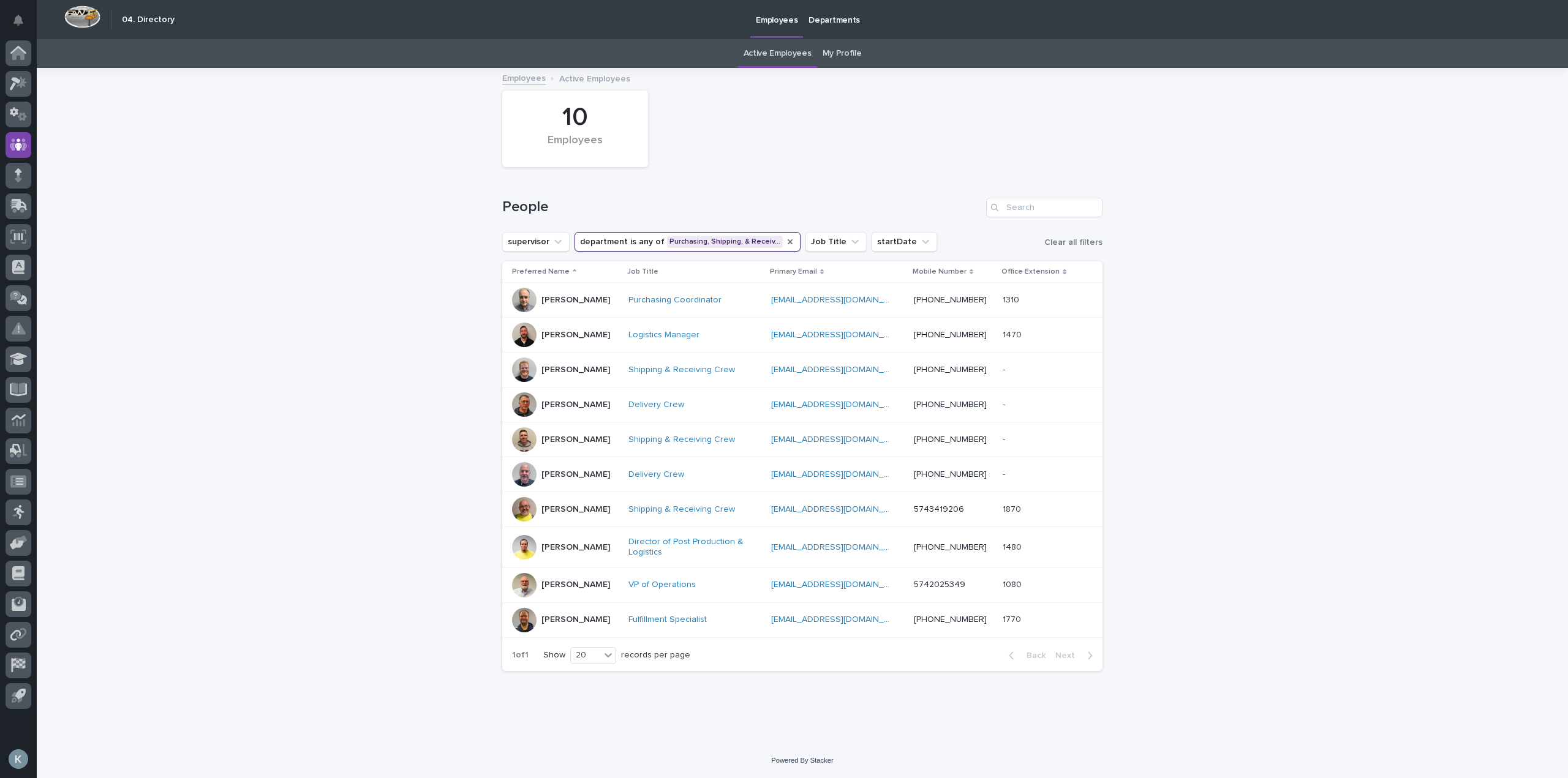
click at [785, 245] on icon "department" at bounding box center [790, 242] width 10 height 10
click at [639, 242] on button "department" at bounding box center [611, 242] width 74 height 19
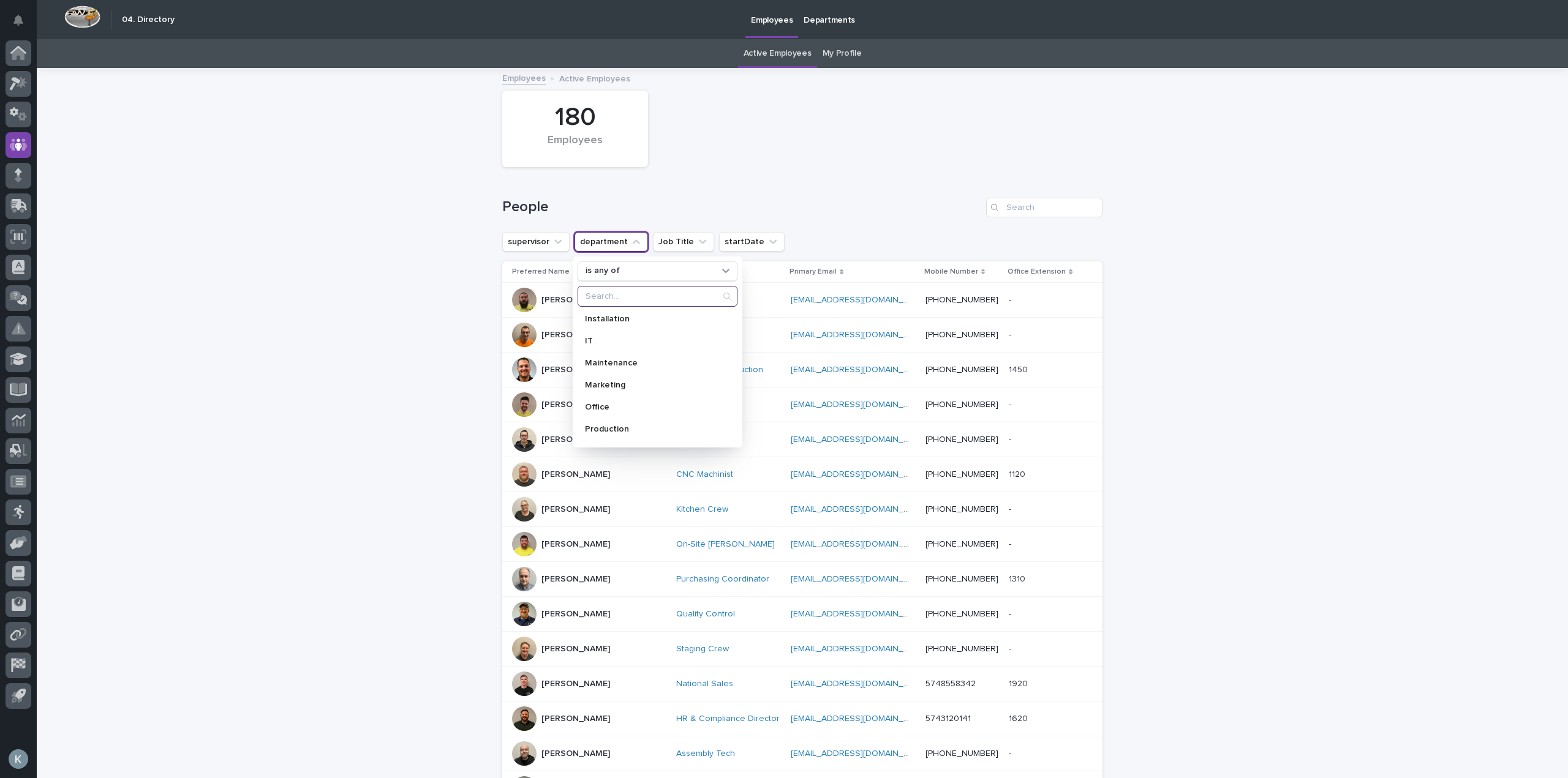
scroll to position [123, 0]
click at [596, 334] on p "IT" at bounding box center [651, 330] width 133 height 9
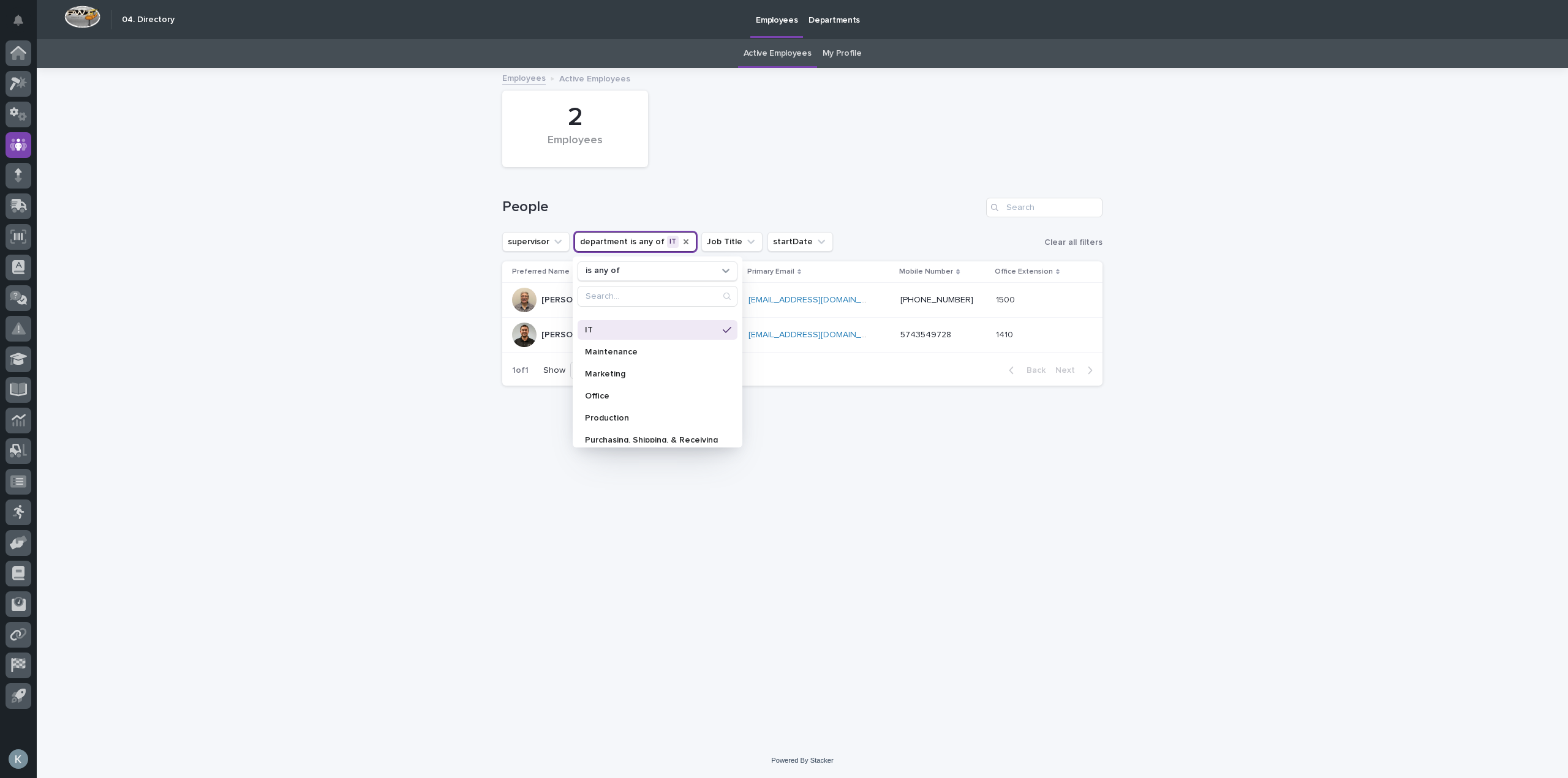
click at [242, 343] on div "Loading... Saving… Loading... Saving… 2 Employees People supervisor department …" at bounding box center [802, 406] width 1531 height 674
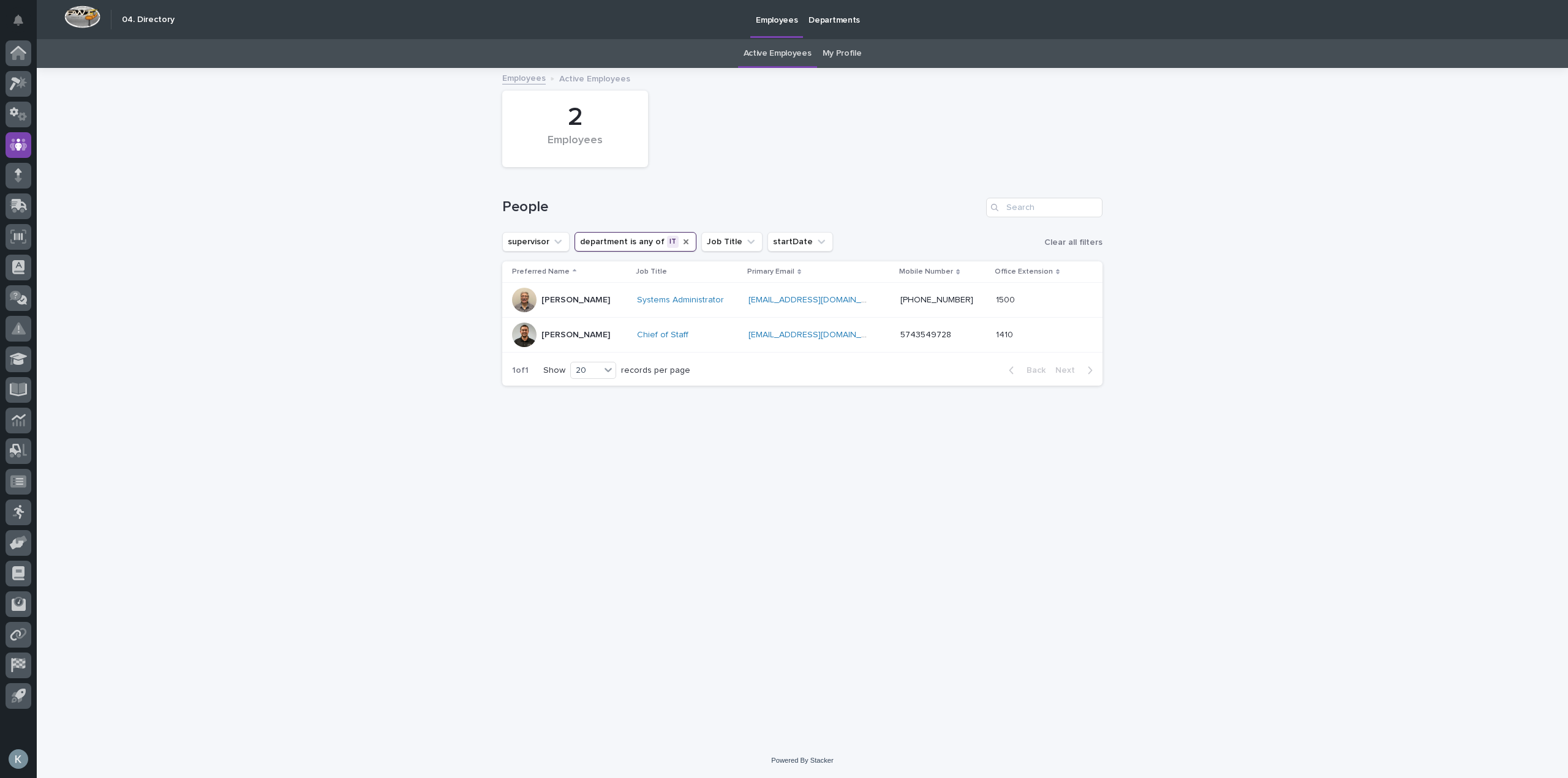
click at [681, 242] on icon "department" at bounding box center [686, 242] width 10 height 10
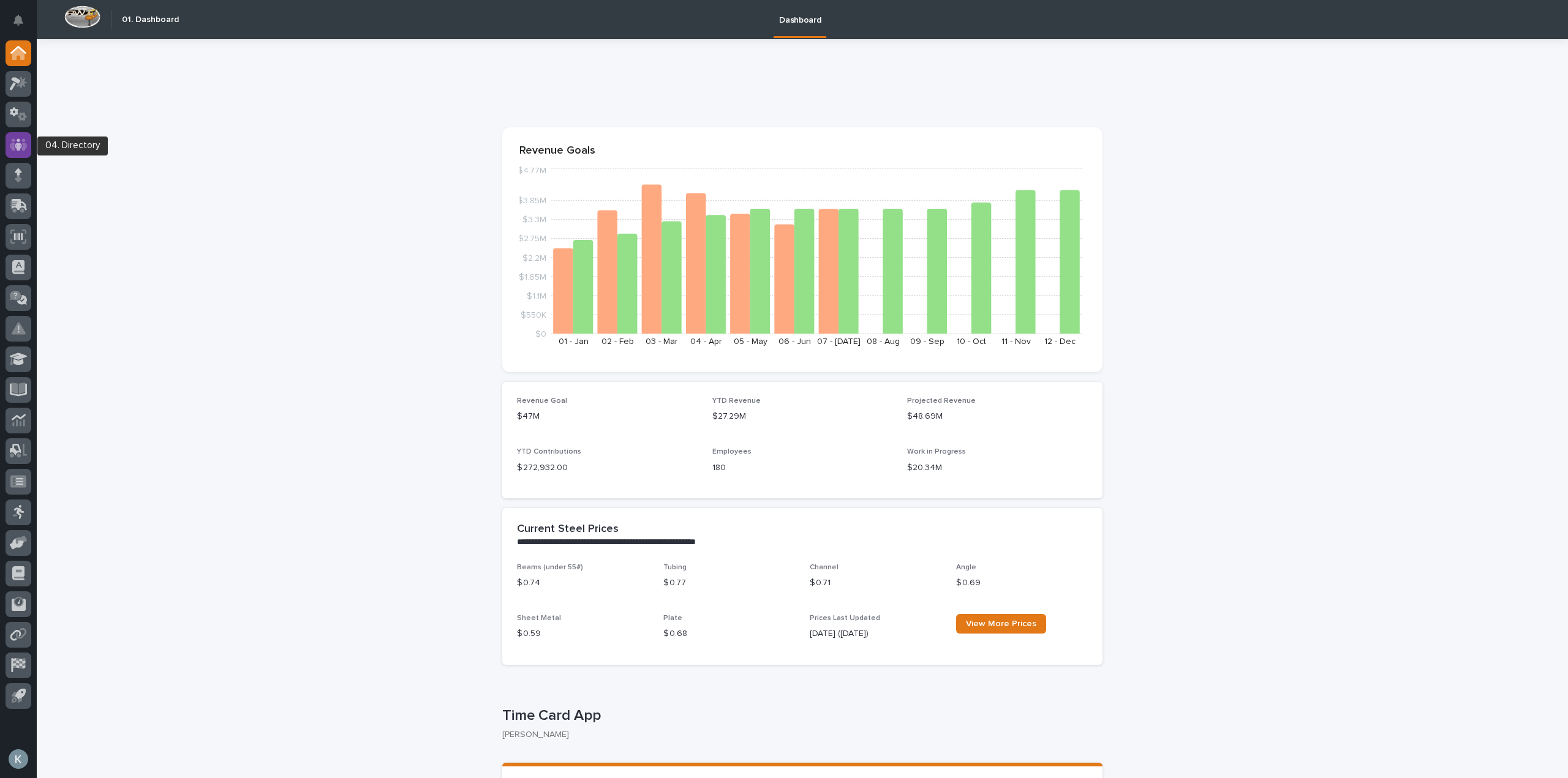
click at [6, 147] on div at bounding box center [19, 145] width 26 height 26
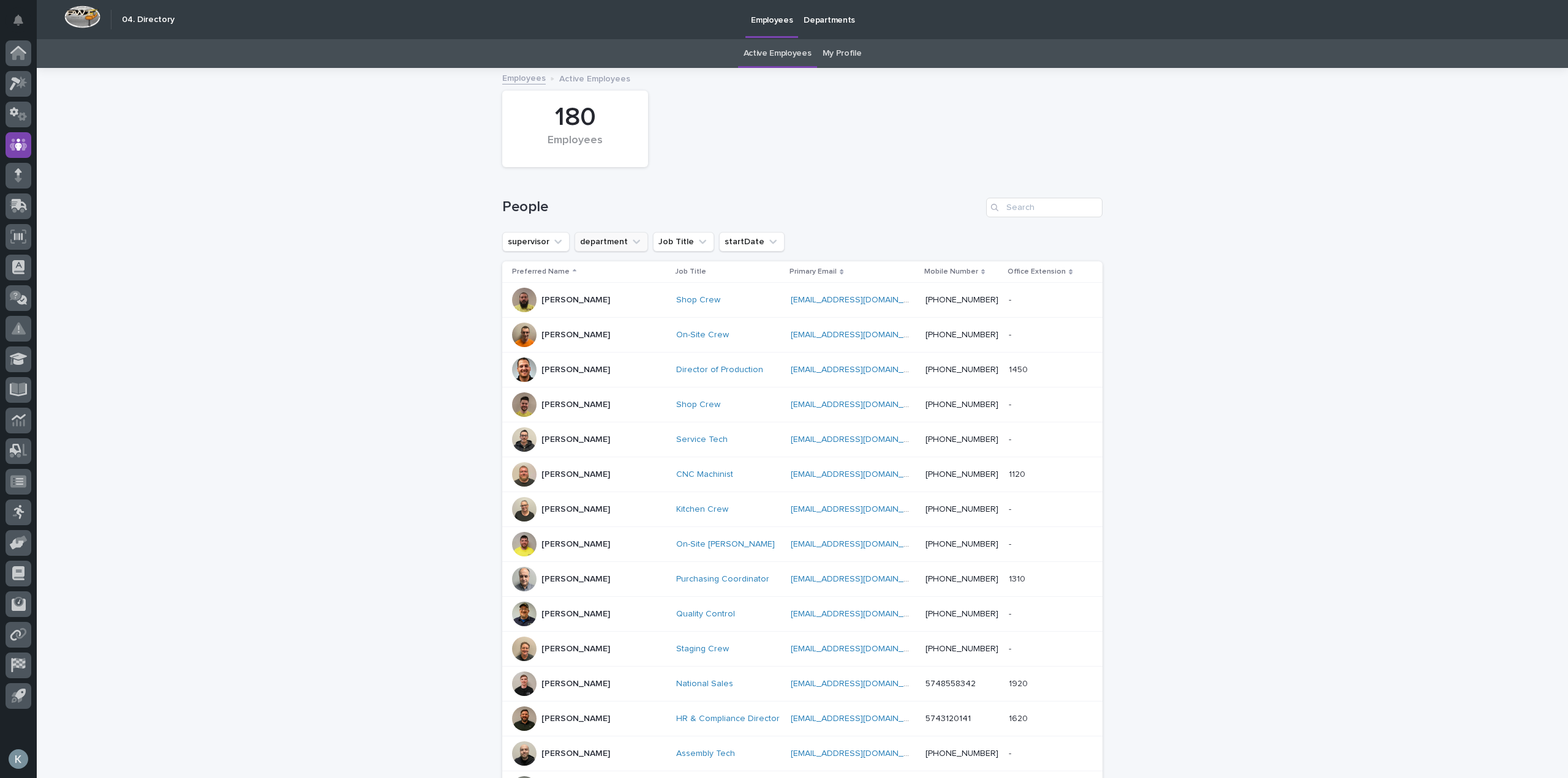
click at [602, 244] on button "department" at bounding box center [611, 242] width 74 height 19
click at [647, 389] on div "Office" at bounding box center [658, 396] width 160 height 19
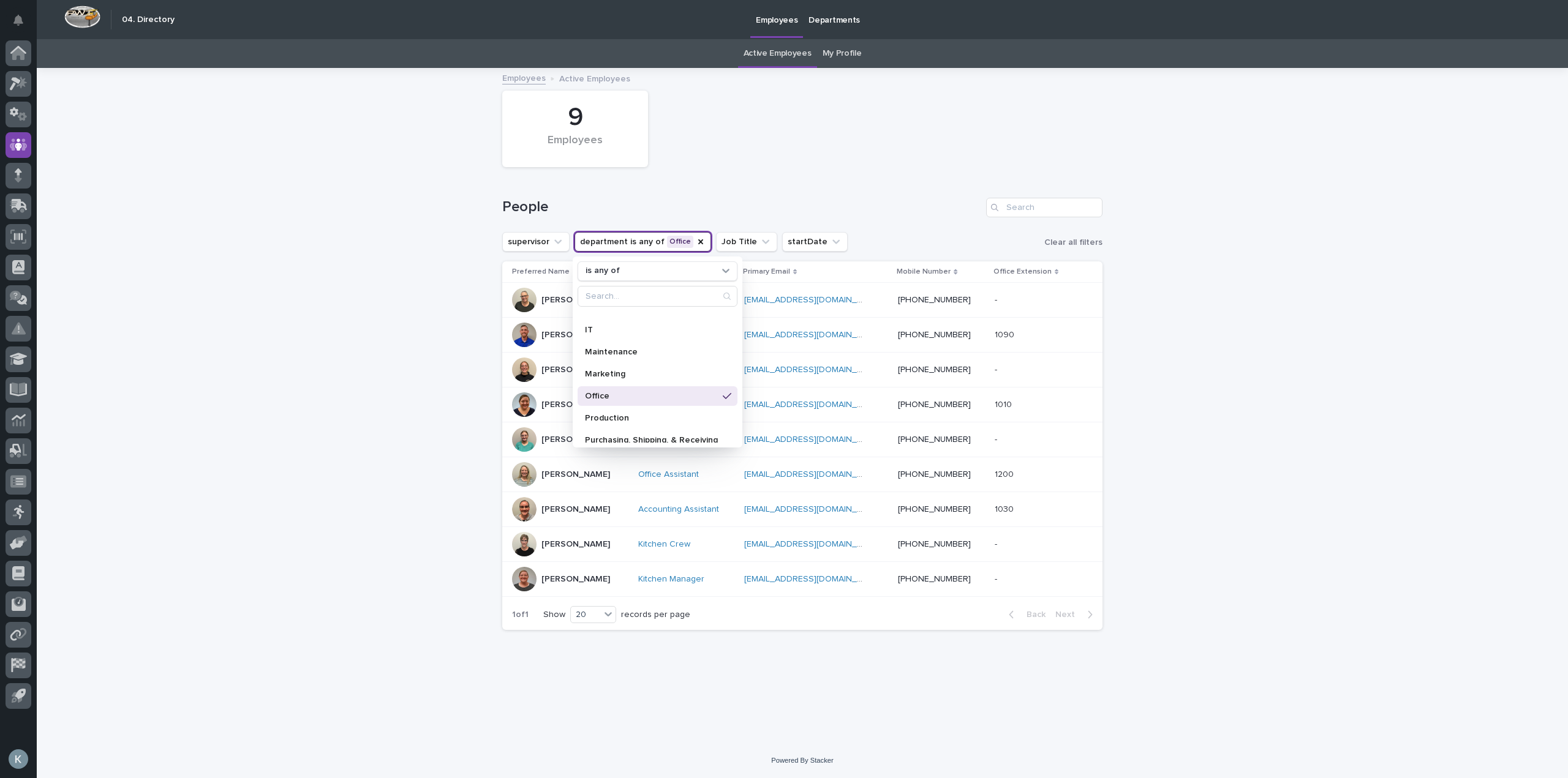
click at [1207, 365] on div "Loading... Saving… Loading... Saving… 9 Employees People supervisor department …" at bounding box center [802, 406] width 1531 height 674
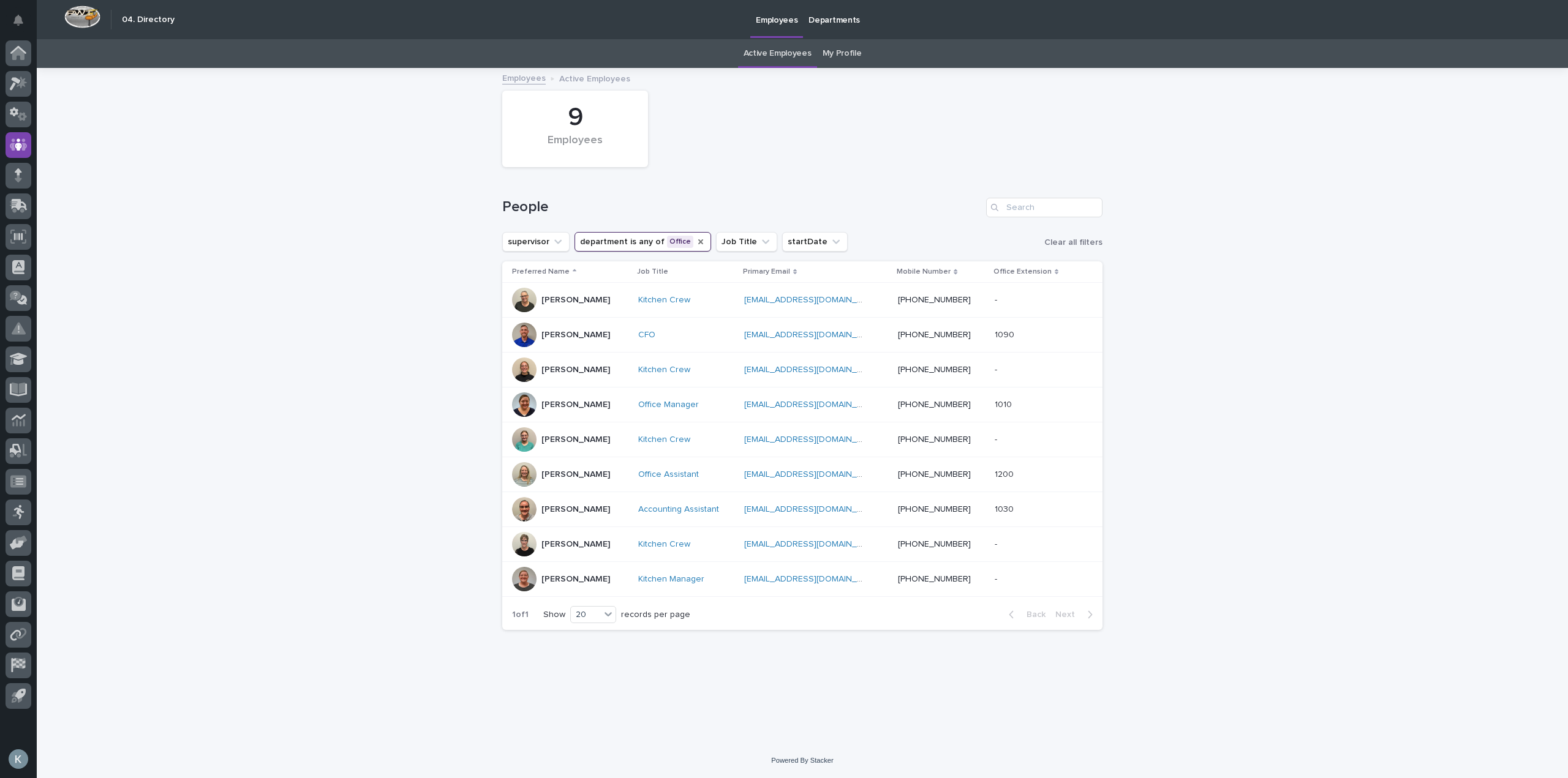
click at [696, 242] on icon "department" at bounding box center [701, 242] width 10 height 10
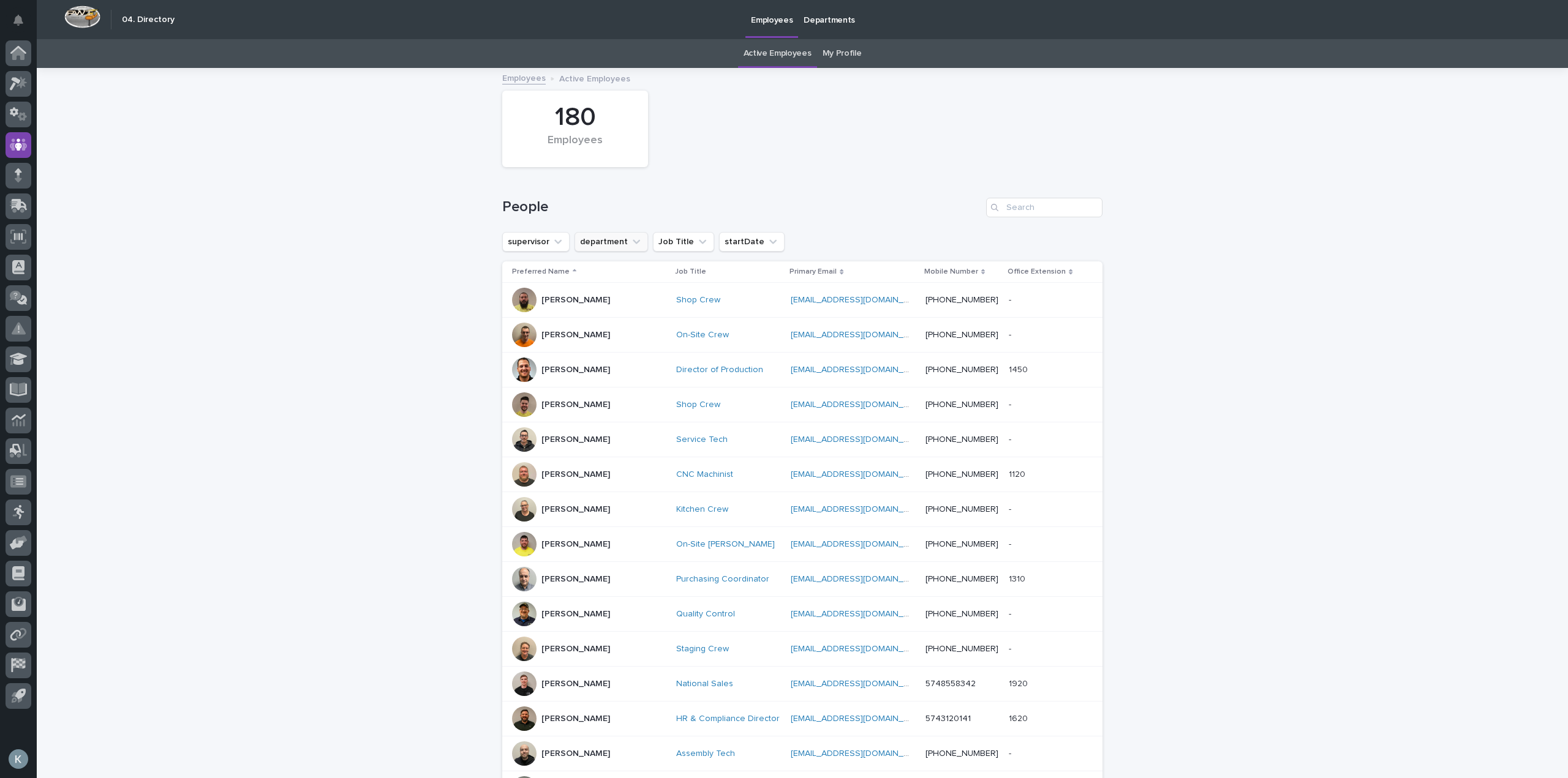
click at [630, 244] on icon "department" at bounding box center [636, 242] width 12 height 12
click at [660, 345] on p "Customer Support" at bounding box center [651, 342] width 133 height 9
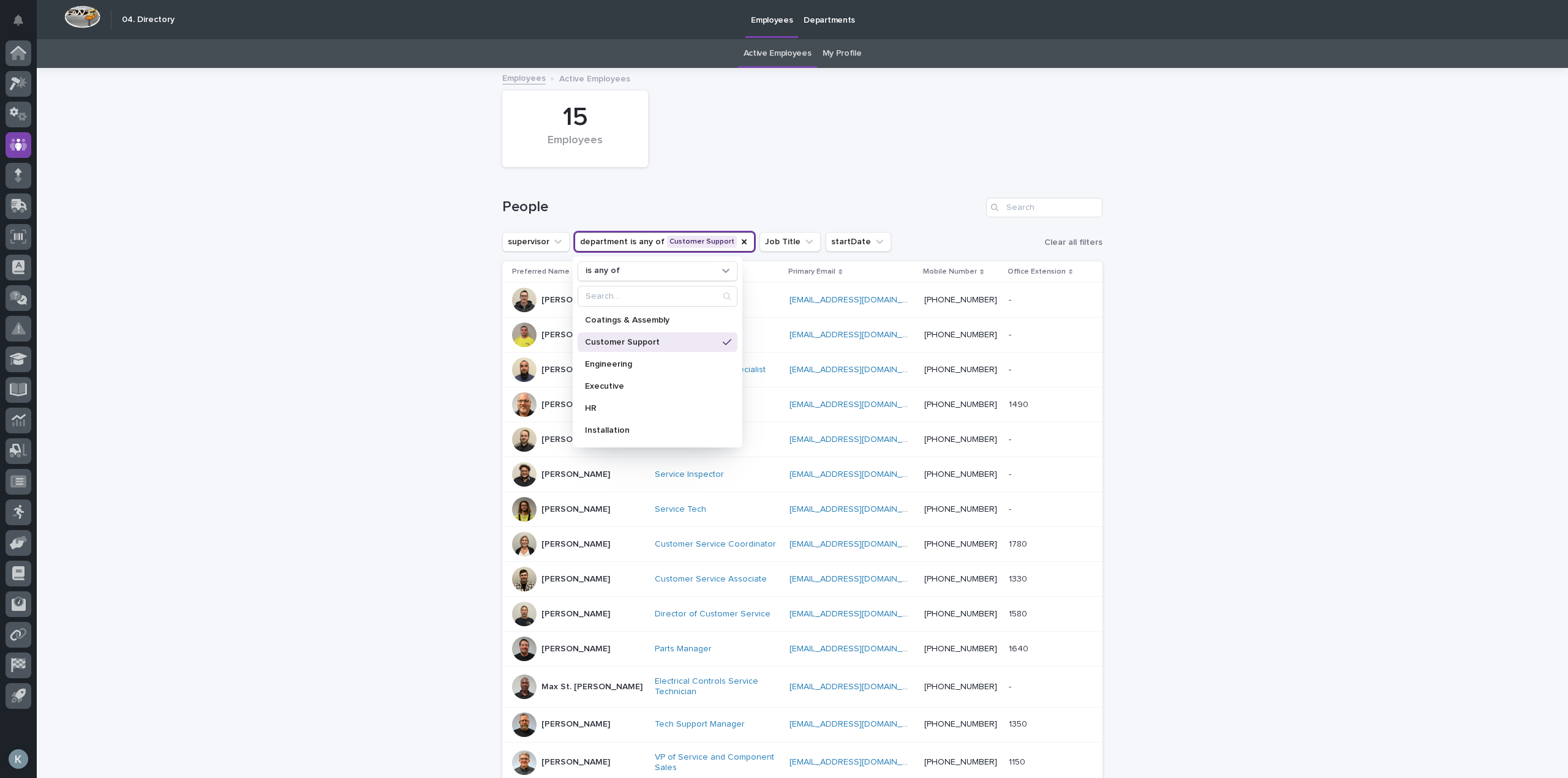
click at [408, 321] on div "Loading... Saving… Loading... Saving… 15 Employees People supervisor department…" at bounding box center [802, 496] width 1531 height 853
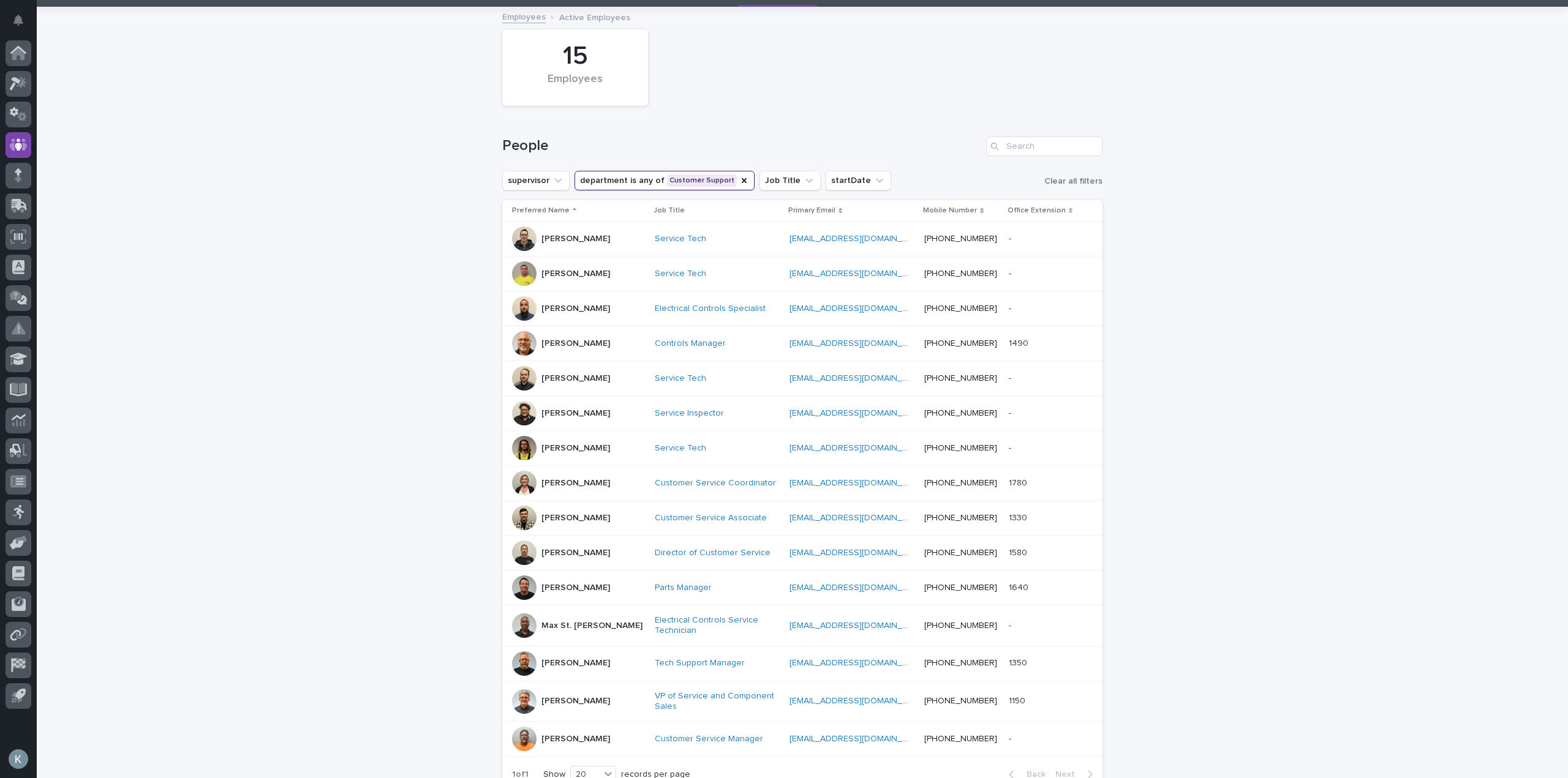
scroll to position [123, 0]
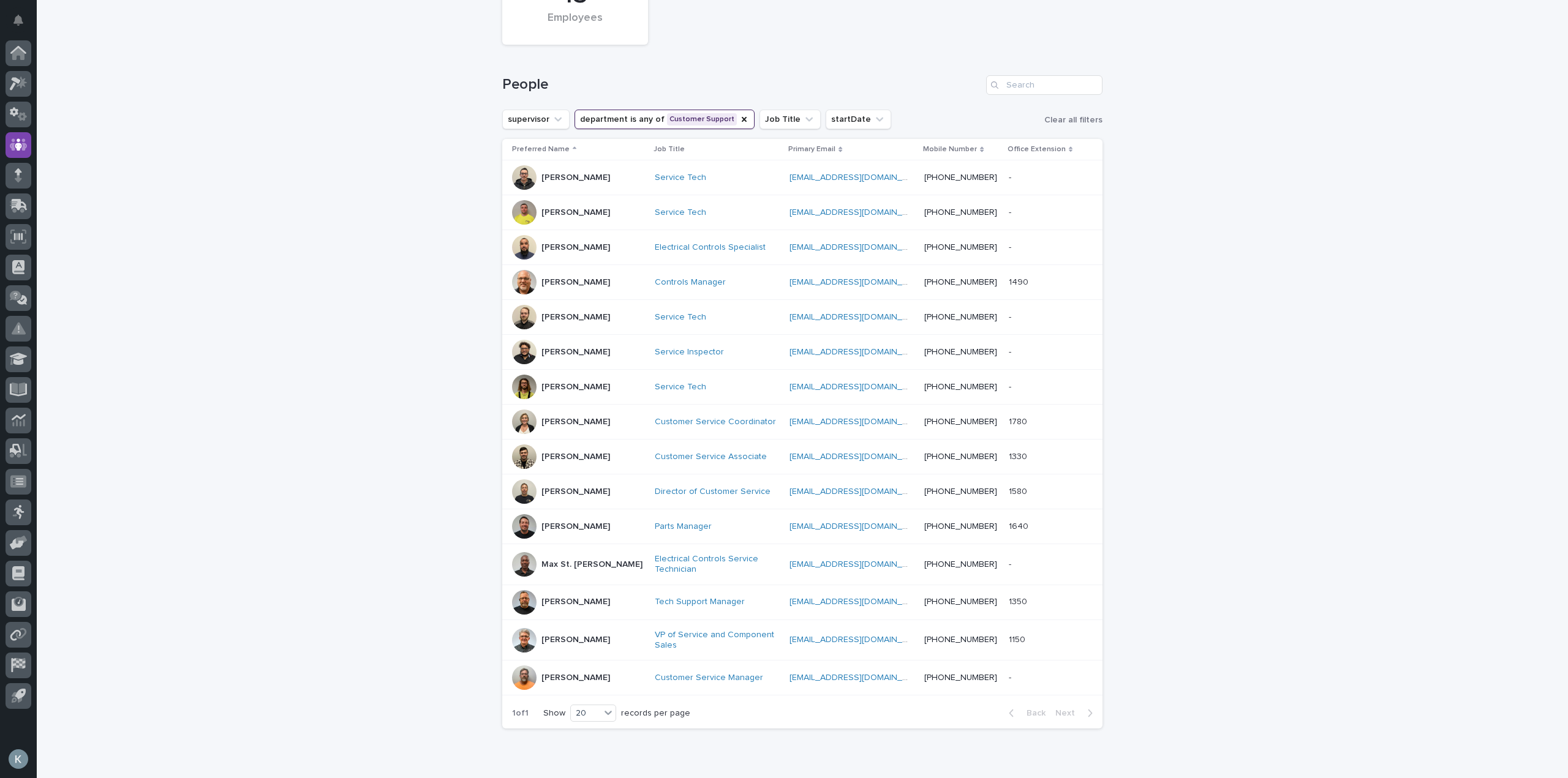
click at [571, 673] on p "[PERSON_NAME]" at bounding box center [575, 678] width 69 height 11
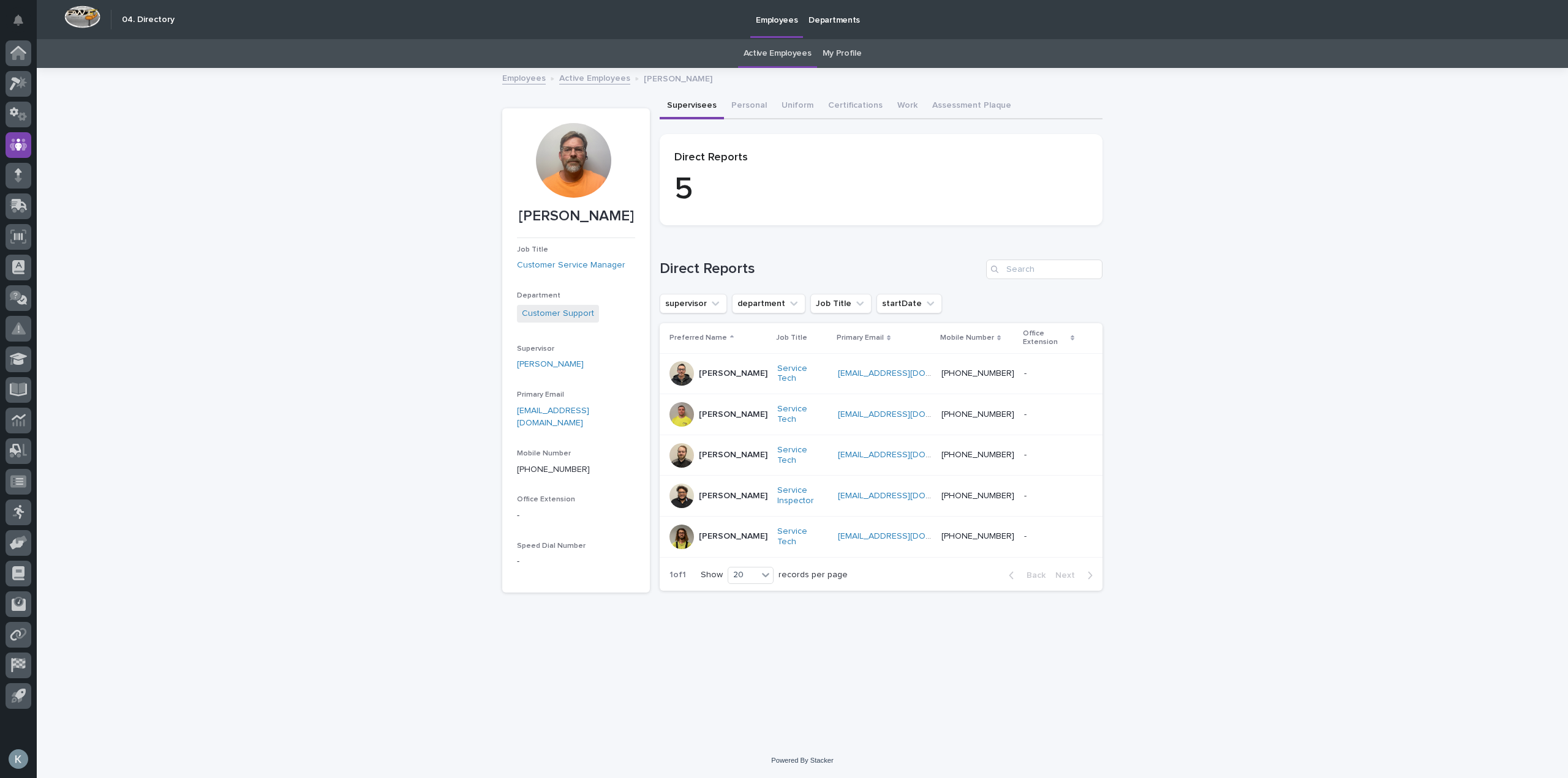
click at [567, 149] on div at bounding box center [573, 160] width 74 height 74
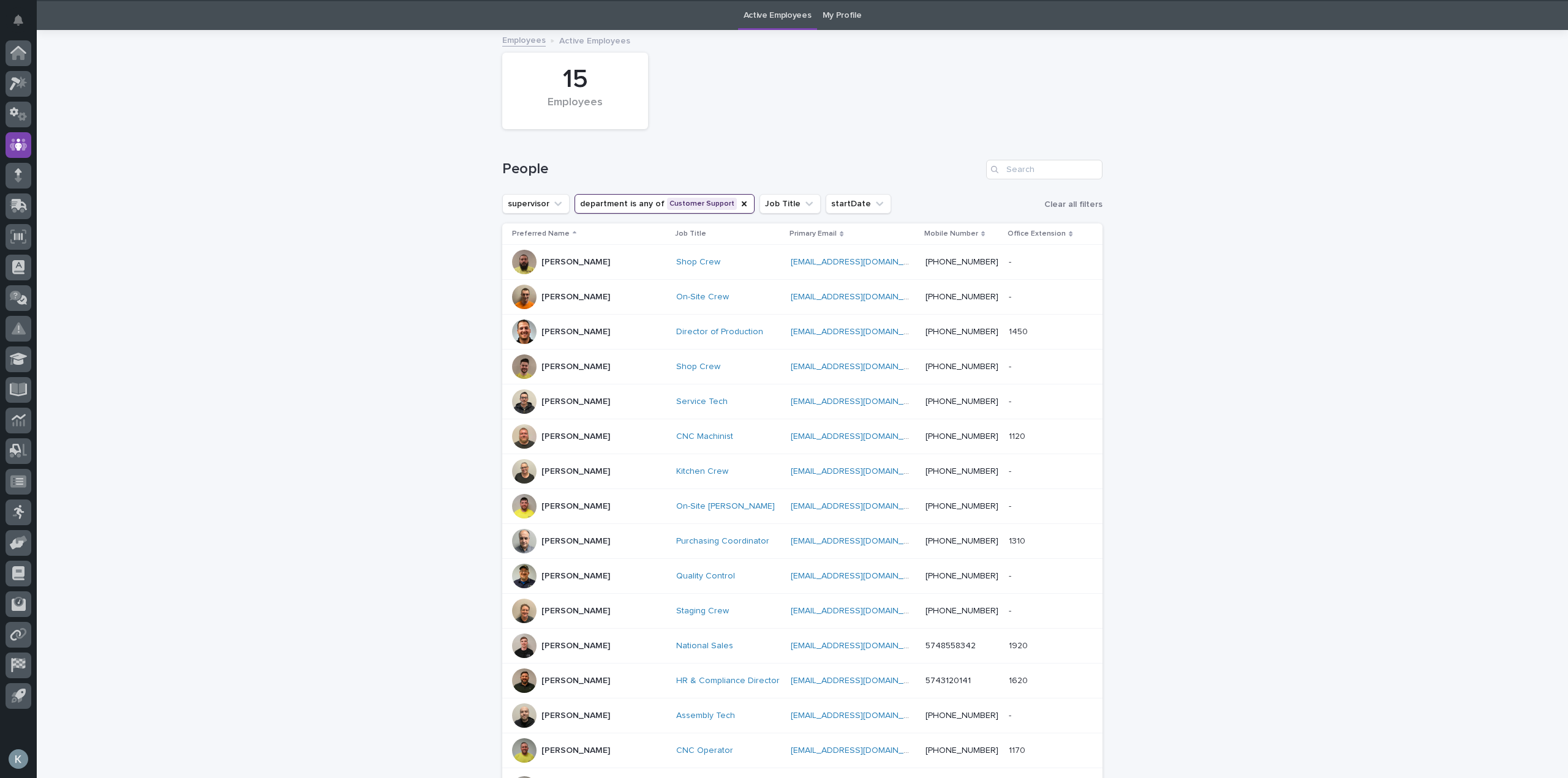
scroll to position [39, 0]
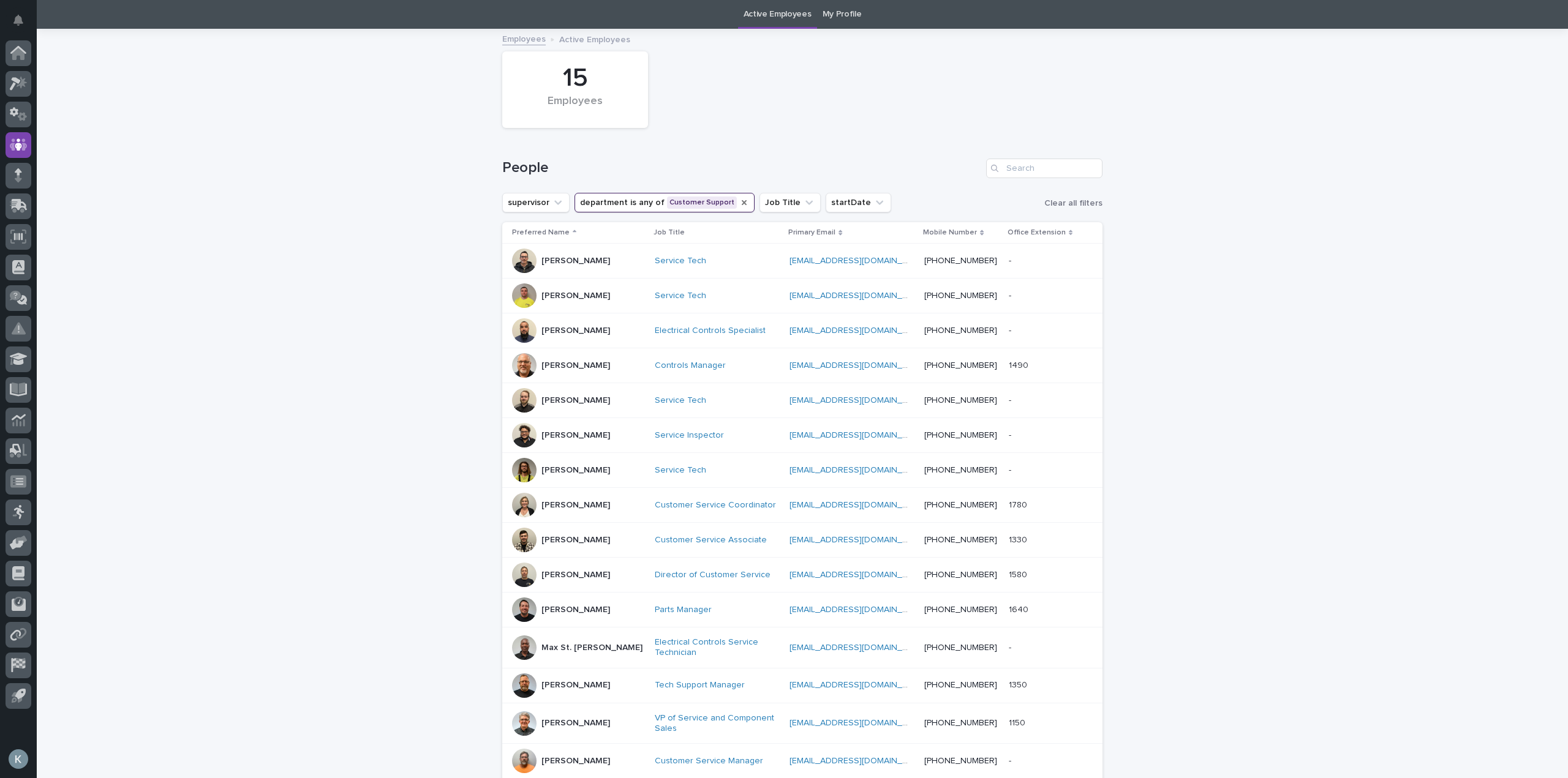
click at [740, 204] on icon "department" at bounding box center [744, 203] width 10 height 10
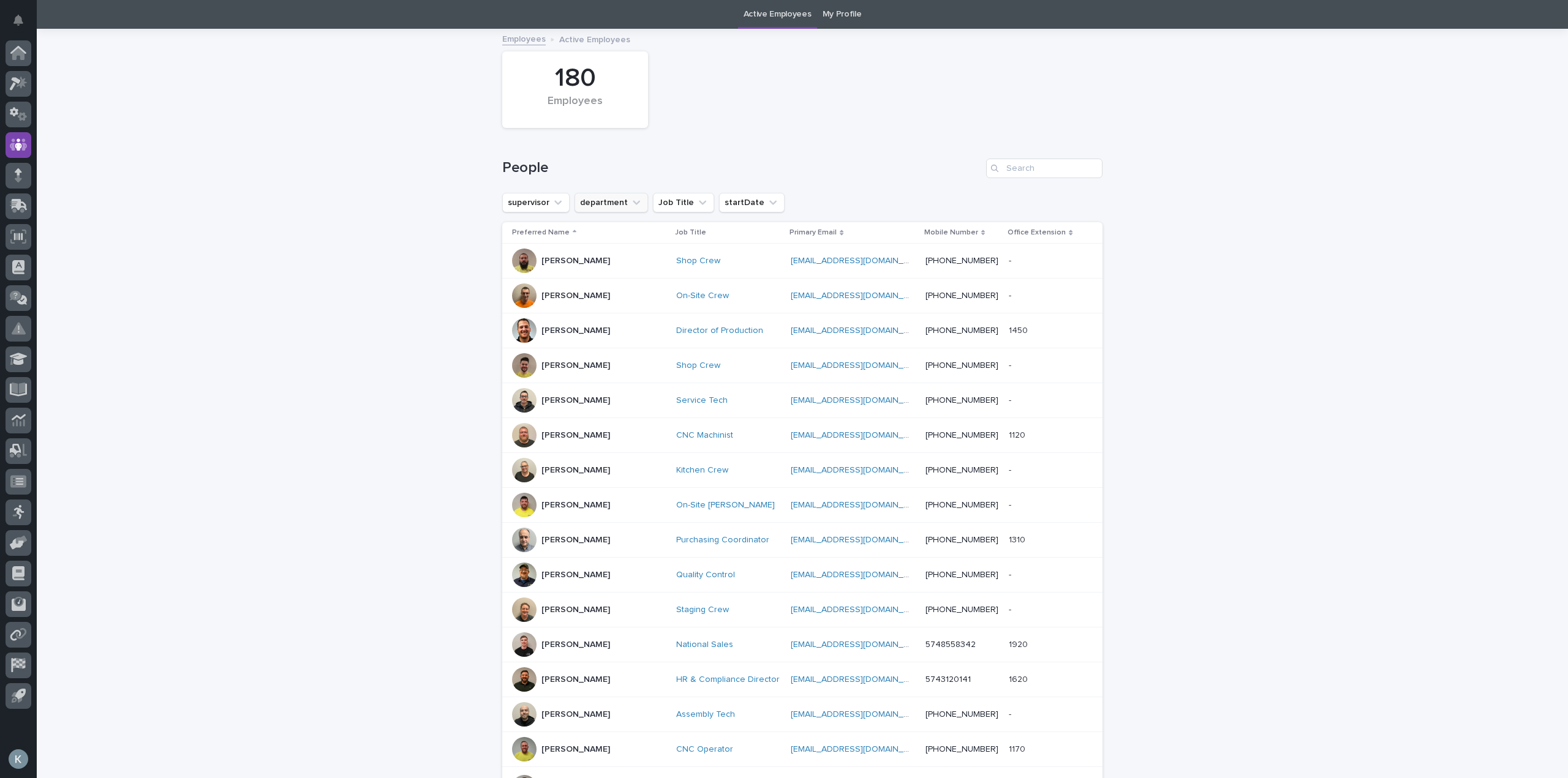
click at [618, 208] on button "department" at bounding box center [611, 203] width 74 height 19
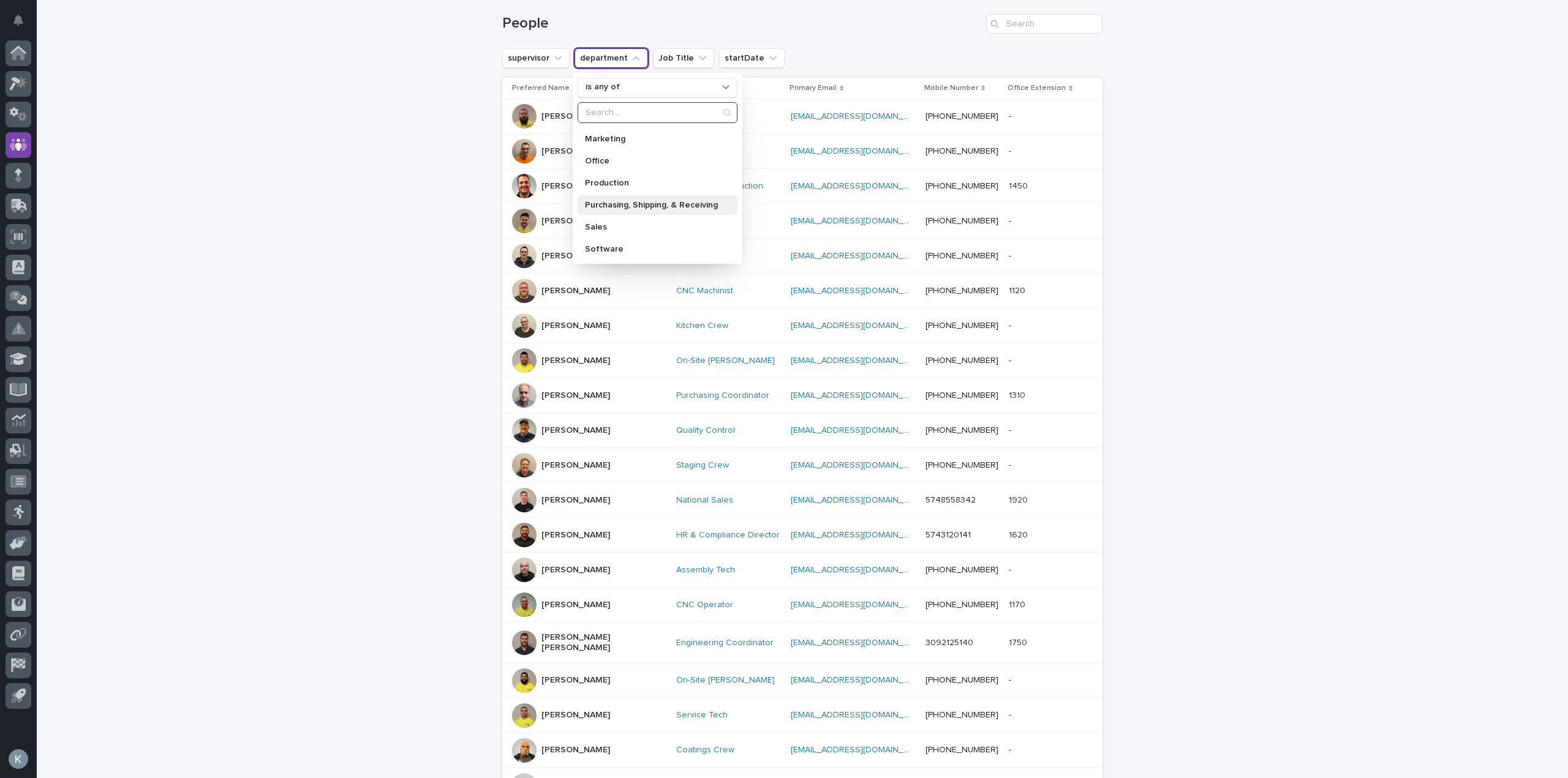
scroll to position [123, 0]
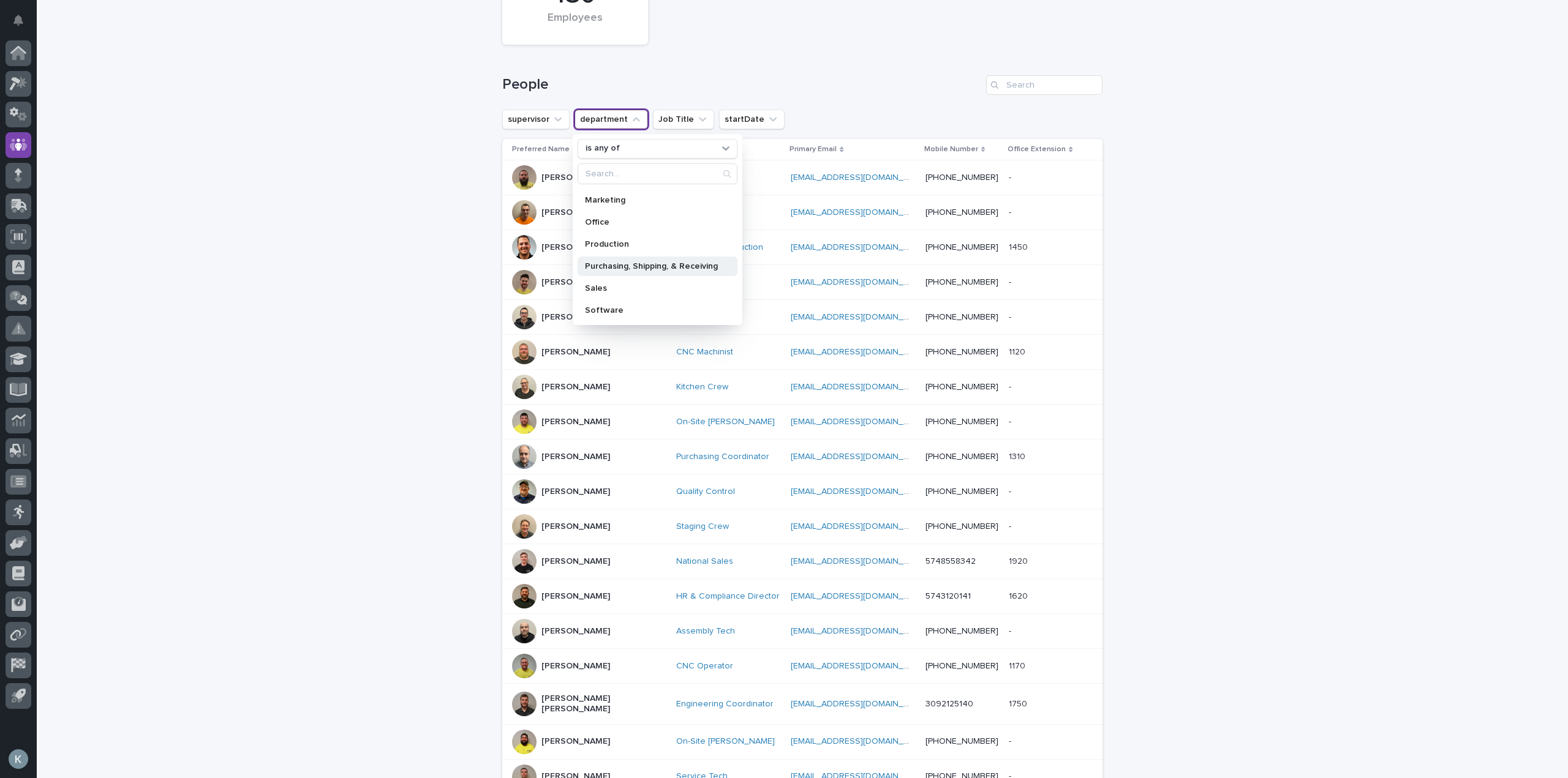
click at [653, 259] on div "Purchasing, Shipping, & Receiving" at bounding box center [658, 266] width 160 height 19
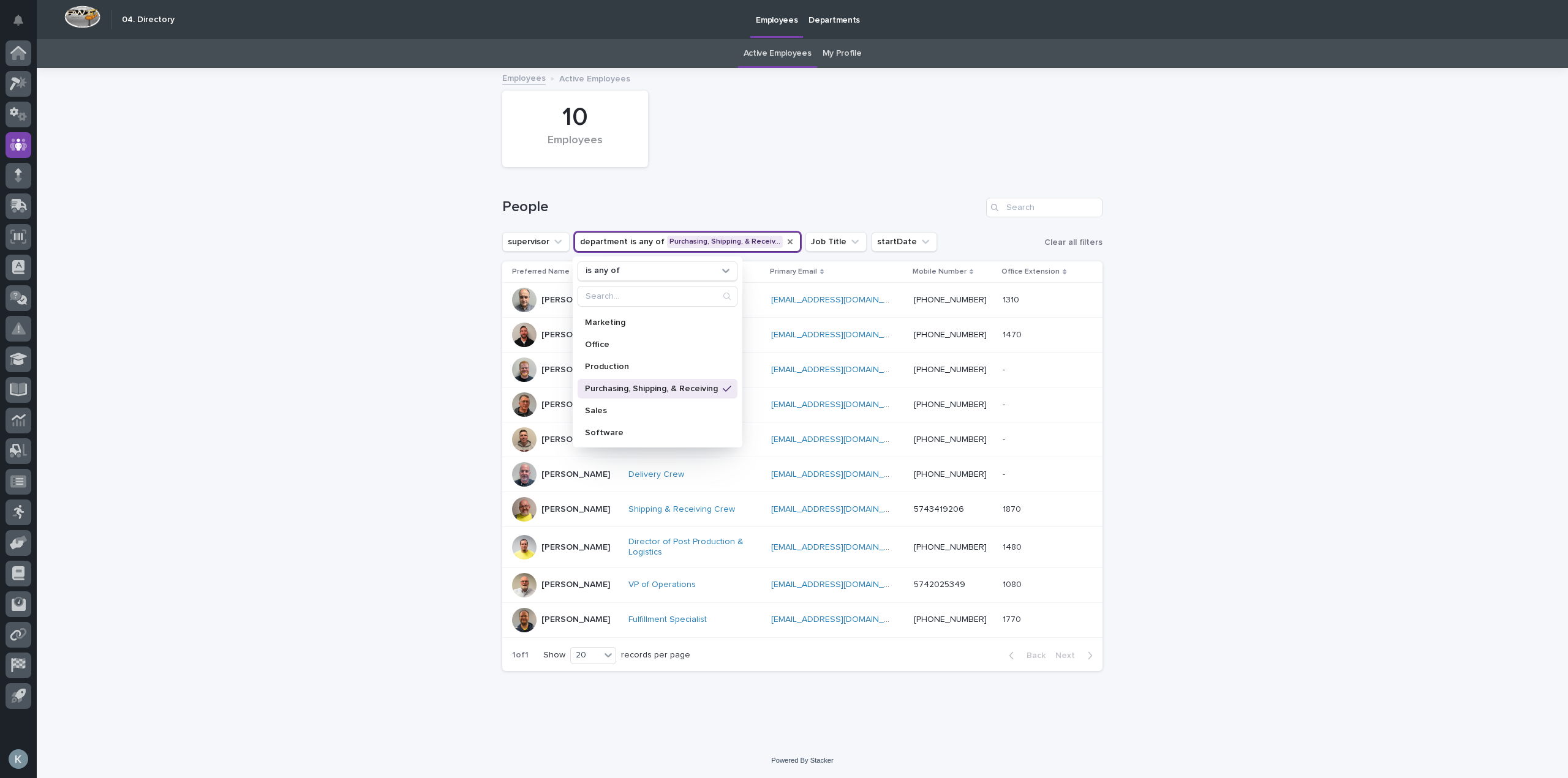
click at [1187, 327] on div "Loading... Saving… Loading... Saving… 10 Employees People supervisor department…" at bounding box center [802, 406] width 1531 height 674
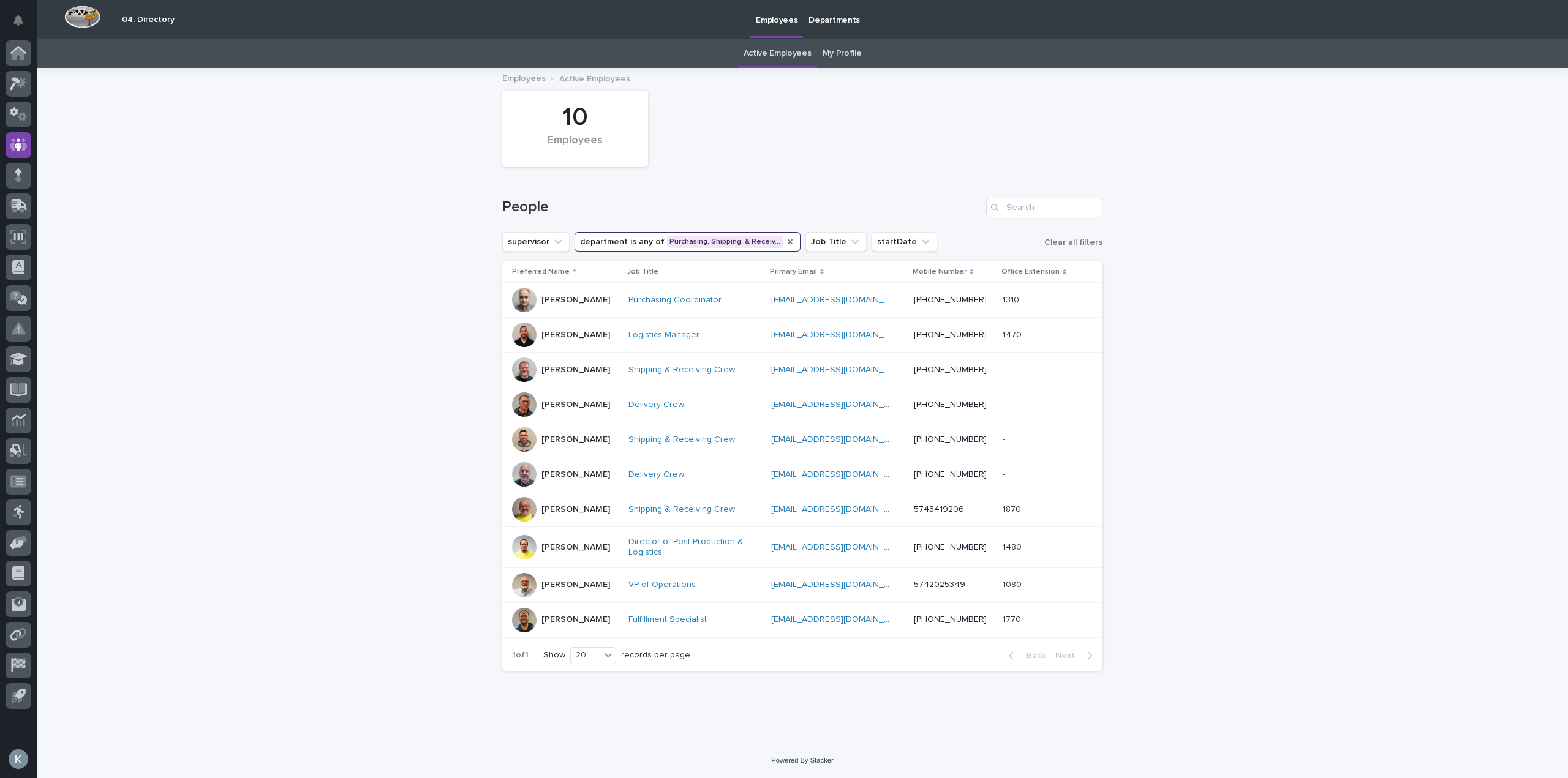
click at [785, 238] on icon "department" at bounding box center [790, 242] width 10 height 10
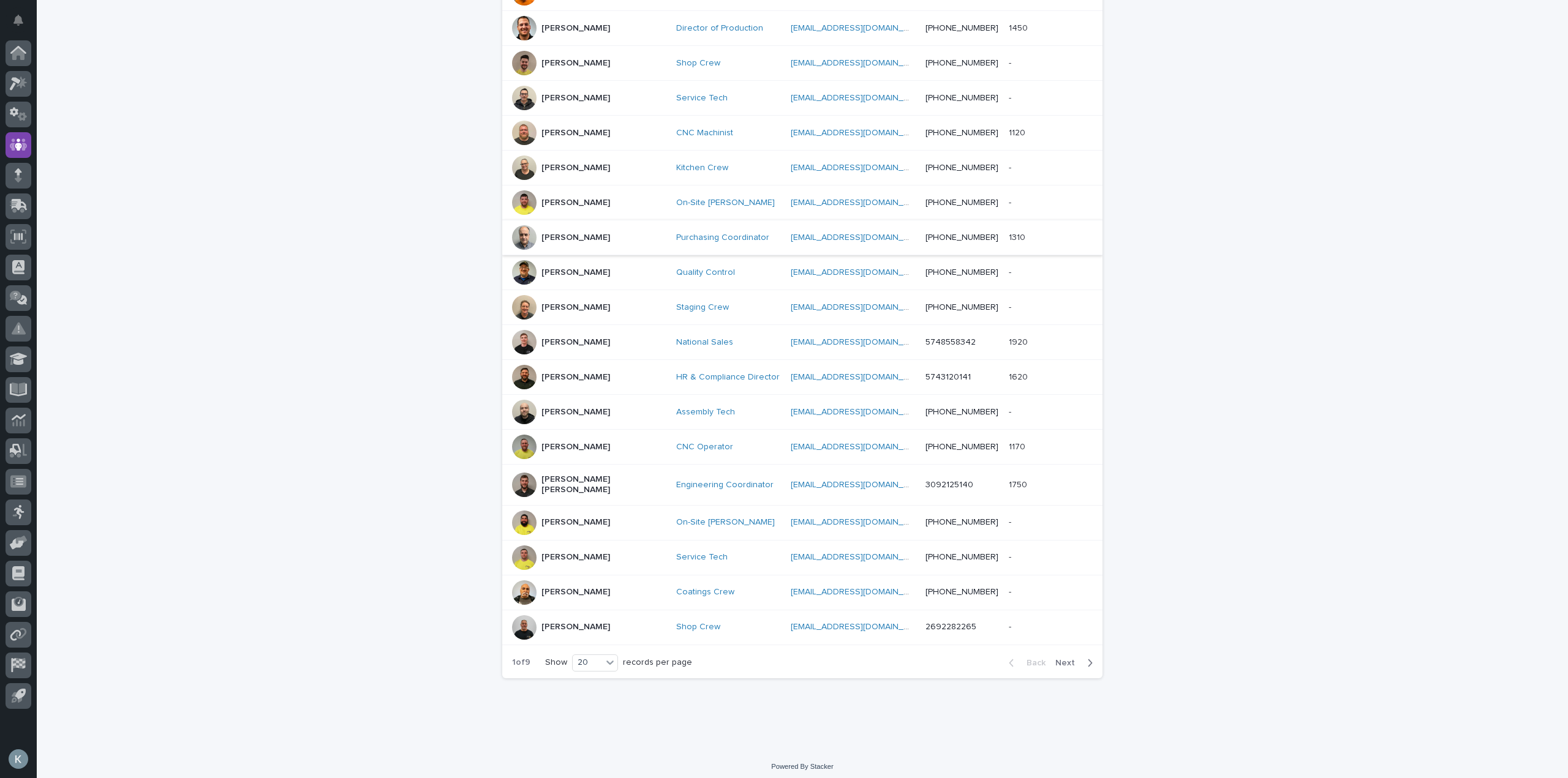
scroll to position [97, 0]
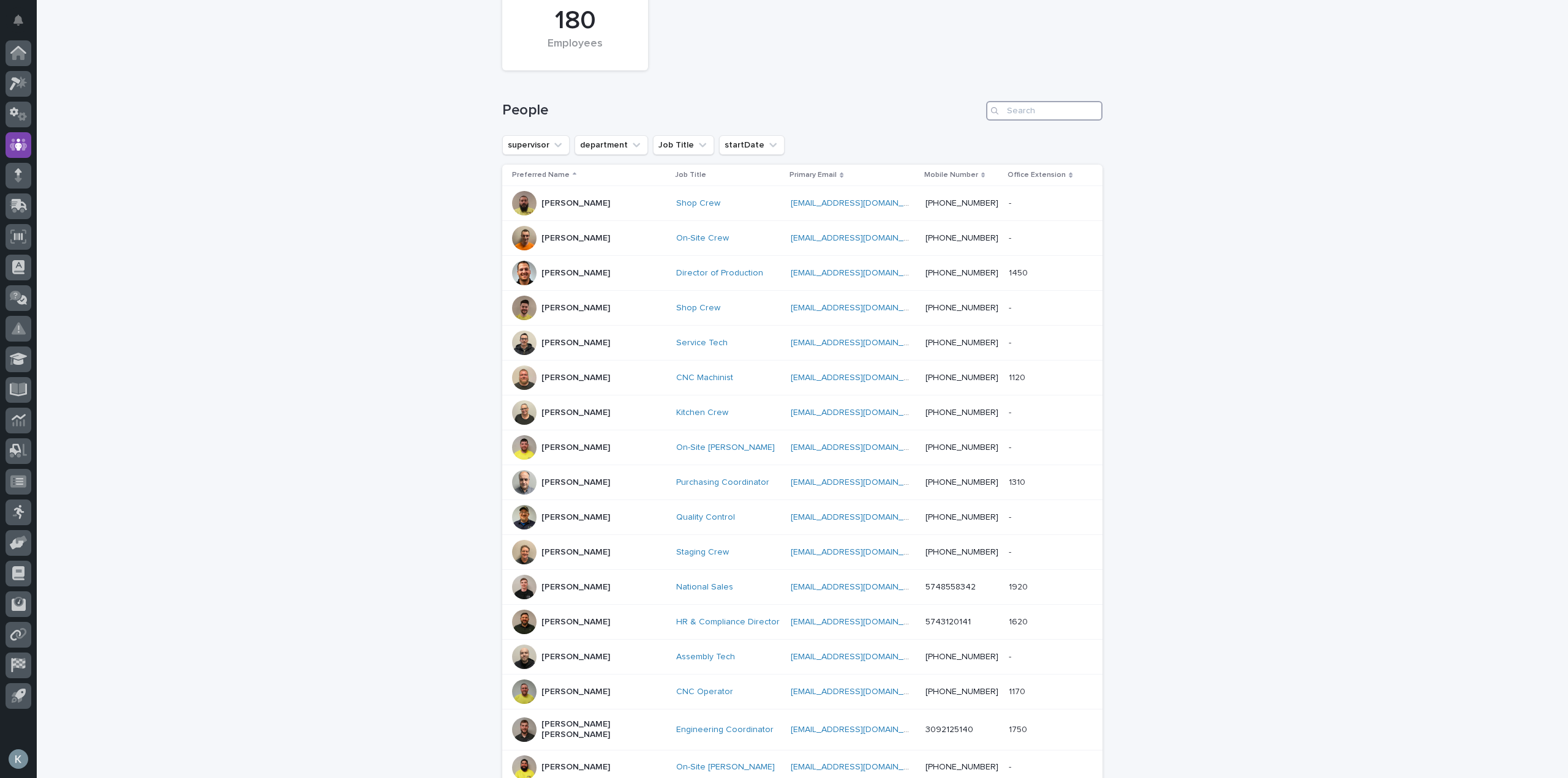
click at [1052, 112] on input "Search" at bounding box center [1044, 111] width 116 height 19
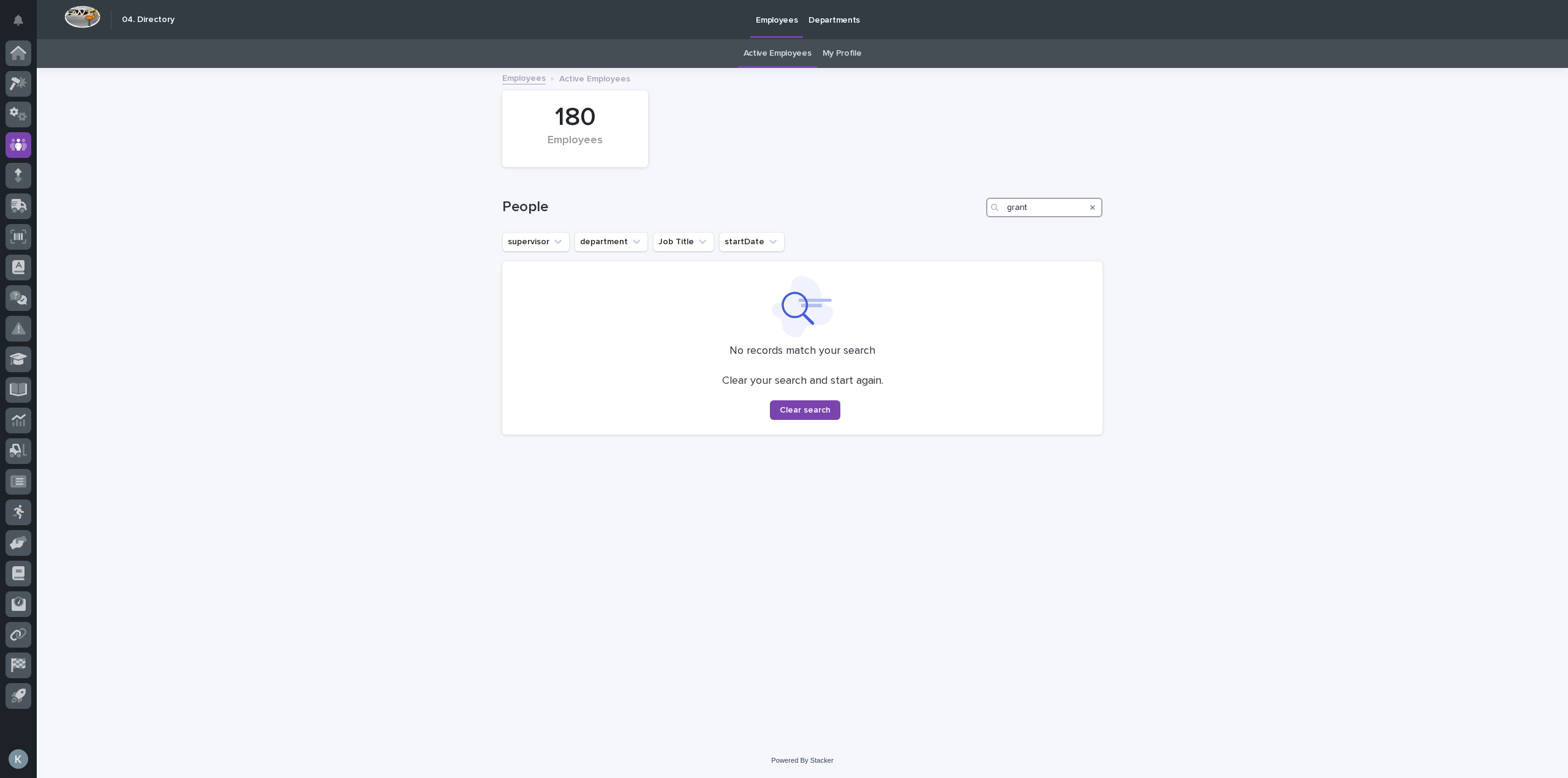
type input "grant"
click at [1091, 207] on icon "Search" at bounding box center [1093, 207] width 5 height 7
